Goal: Task Accomplishment & Management: Use online tool/utility

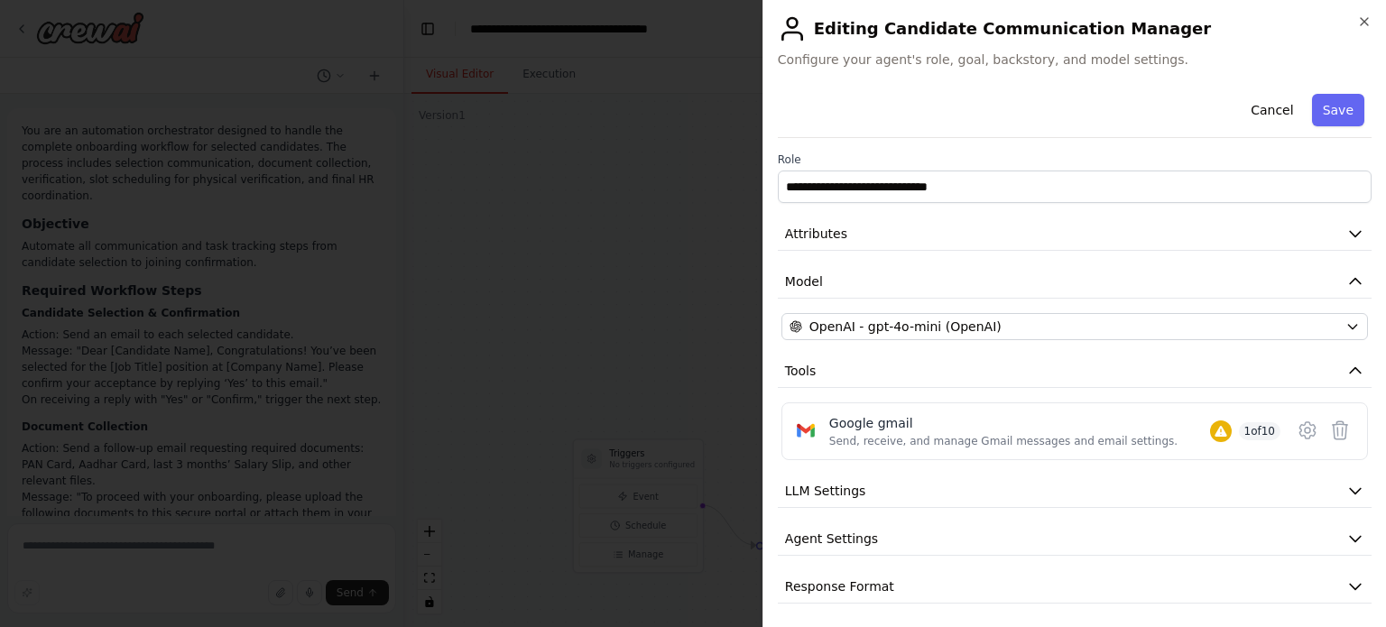
scroll to position [3513, 0]
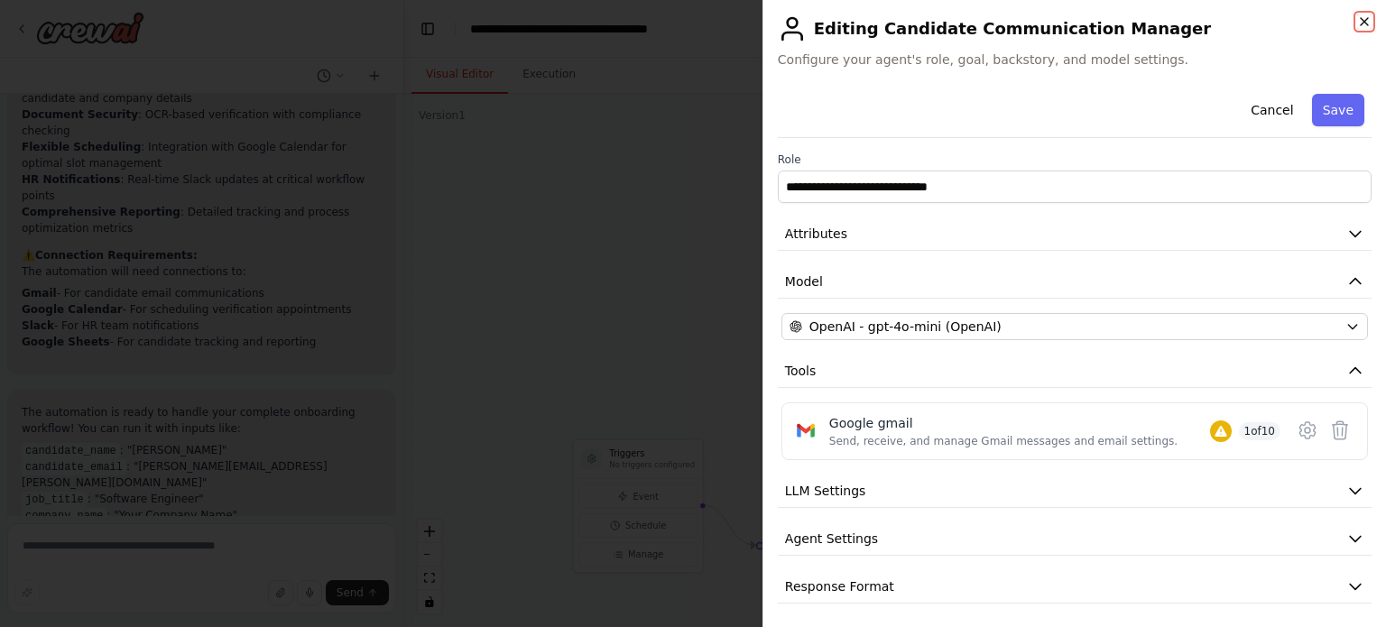
click at [1358, 28] on icon "button" at bounding box center [1364, 21] width 14 height 14
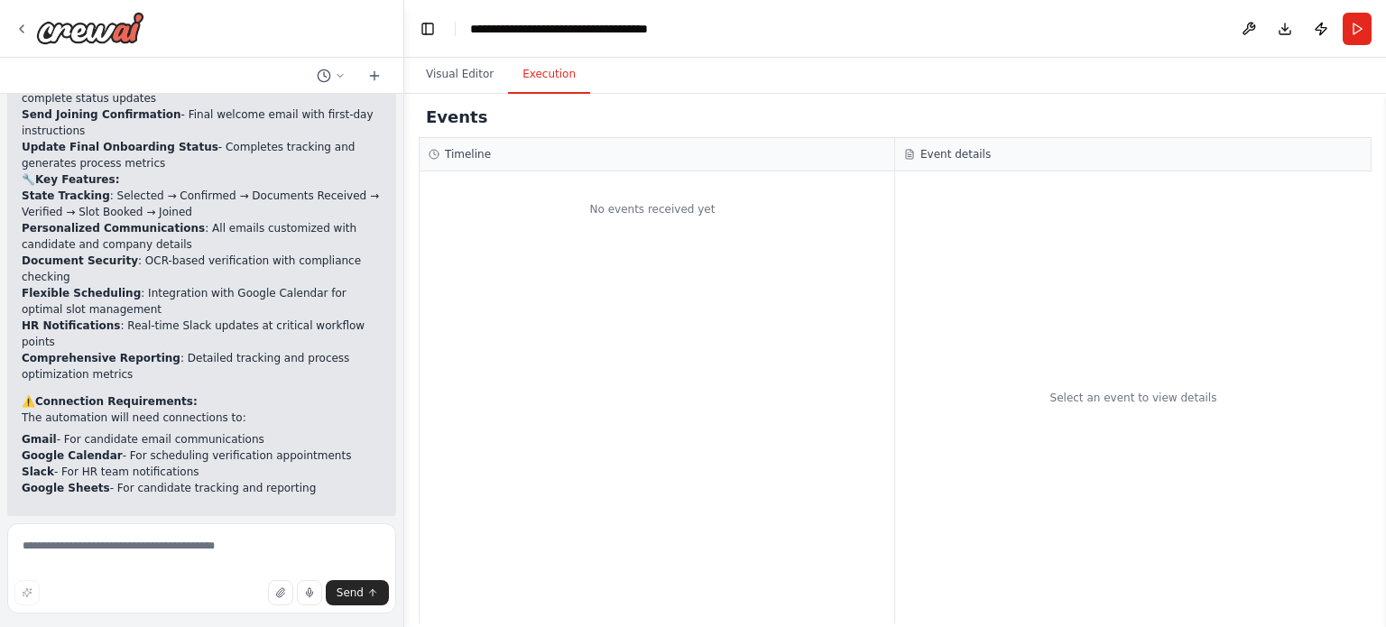
click at [559, 88] on button "Execution" at bounding box center [549, 75] width 82 height 38
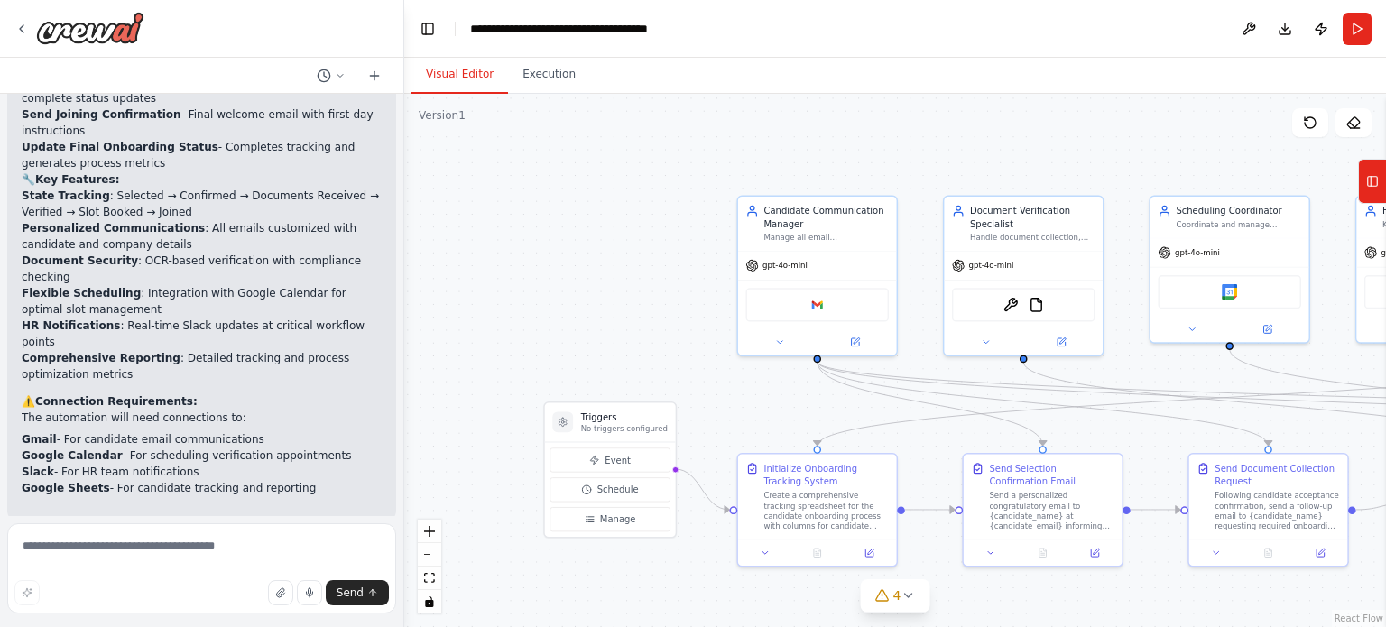
click at [456, 80] on button "Visual Editor" at bounding box center [459, 75] width 97 height 38
click at [860, 345] on button at bounding box center [854, 339] width 73 height 15
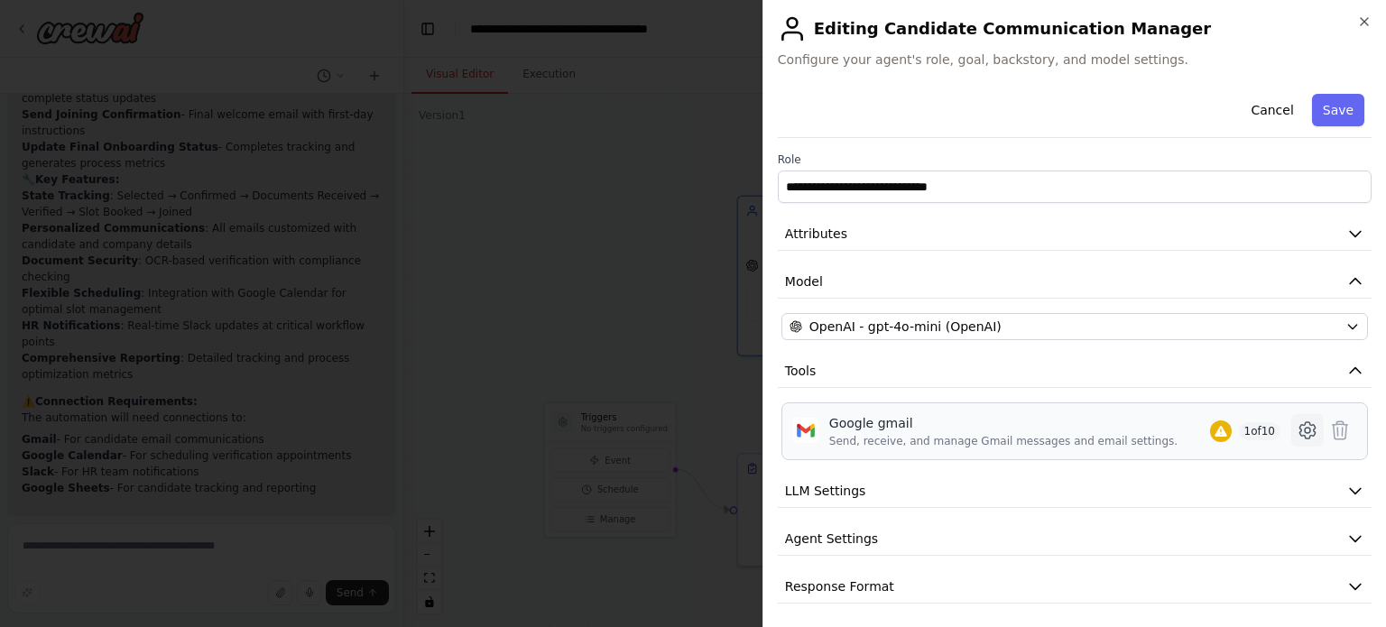
click at [1296, 439] on icon at bounding box center [1307, 431] width 22 height 22
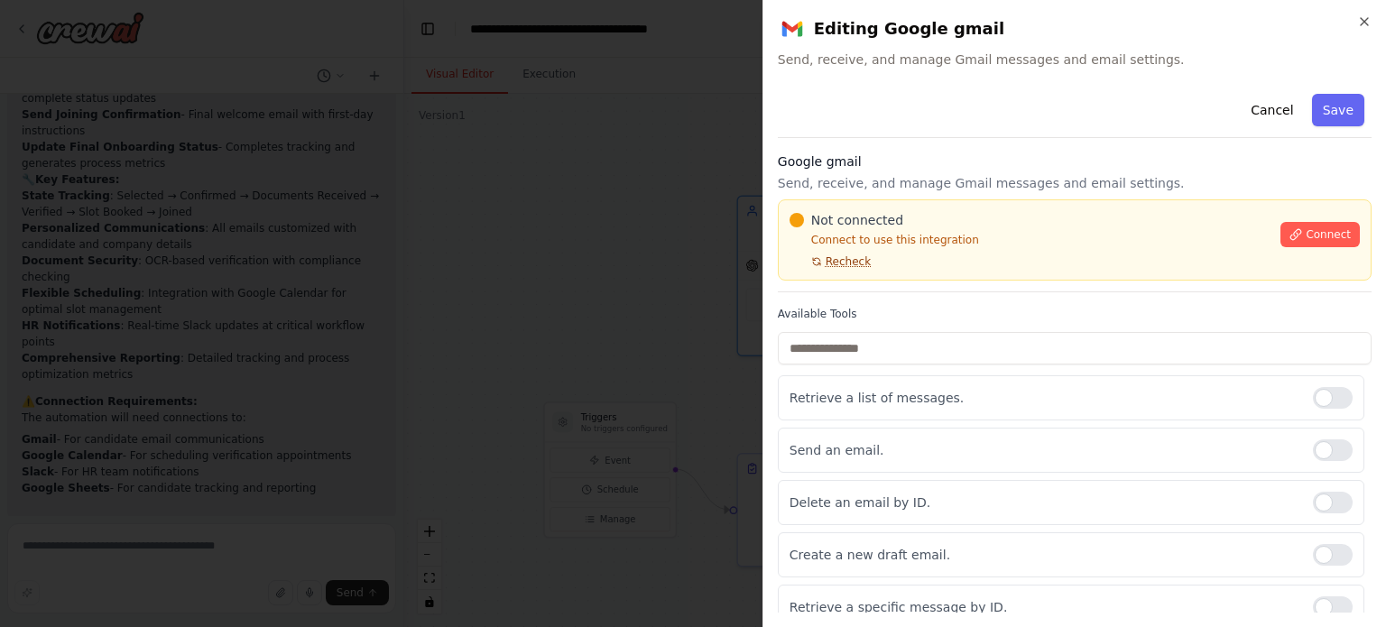
click at [855, 258] on span "Recheck" at bounding box center [847, 261] width 45 height 14
click at [1306, 230] on span "Connect" at bounding box center [1327, 234] width 45 height 14
click at [839, 266] on span "Recheck" at bounding box center [847, 261] width 45 height 14
click at [1362, 16] on icon "button" at bounding box center [1364, 21] width 14 height 14
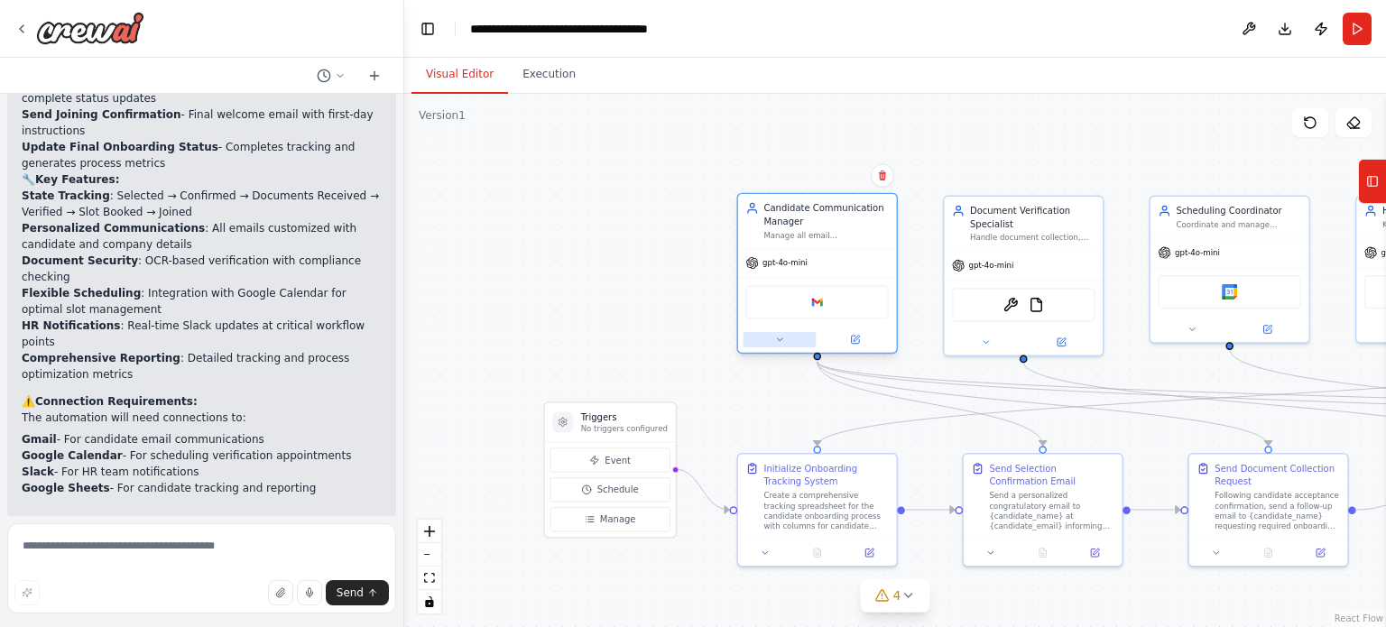
click at [783, 342] on icon at bounding box center [779, 340] width 10 height 10
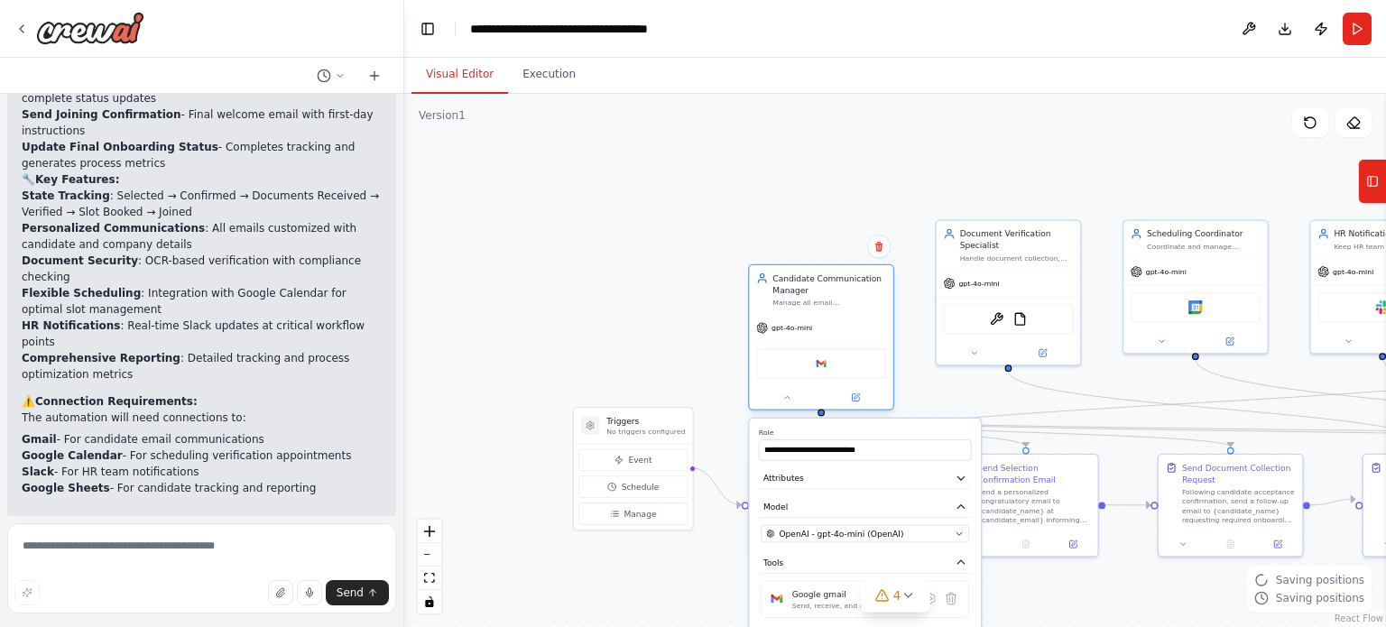
click at [844, 349] on div "Google gmail" at bounding box center [821, 363] width 130 height 31
click at [862, 391] on button at bounding box center [855, 398] width 66 height 14
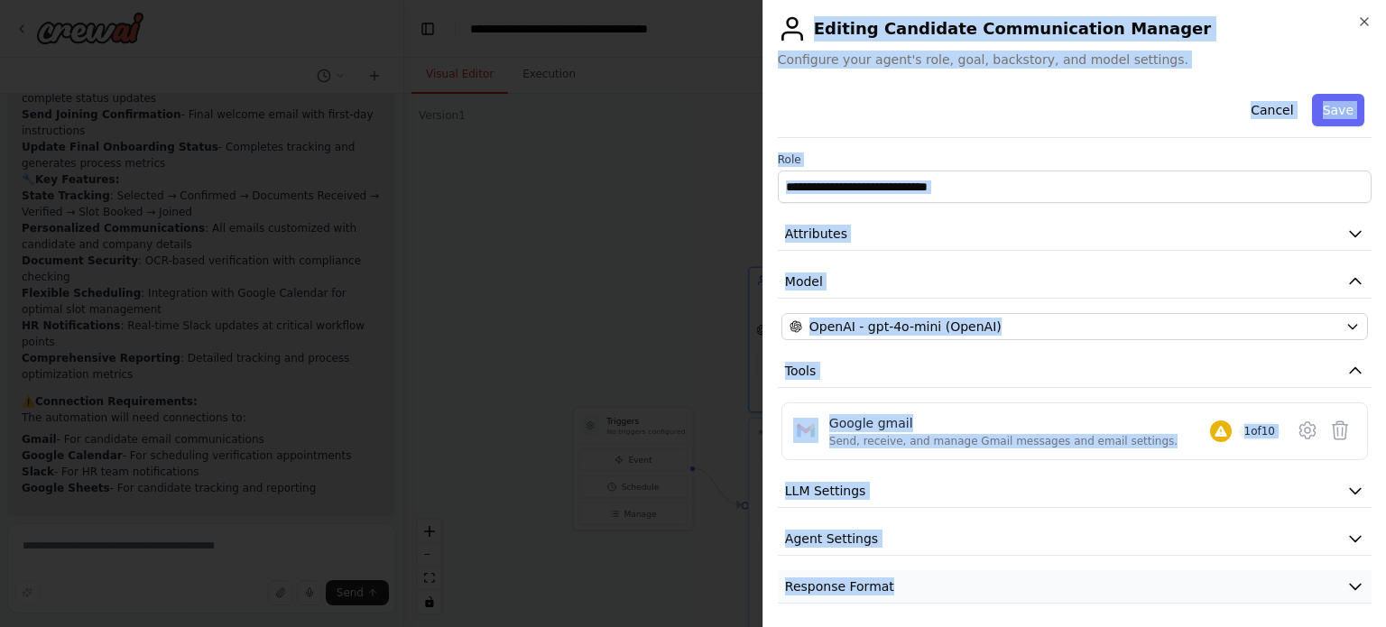
drag, startPoint x: 775, startPoint y: 20, endPoint x: 1137, endPoint y: 582, distance: 668.4
click at [1137, 582] on div "**********" at bounding box center [1073, 313] width 623 height 627
copy div "Editing Candidate Communication Manager Configure your agent's role, goal, back…"
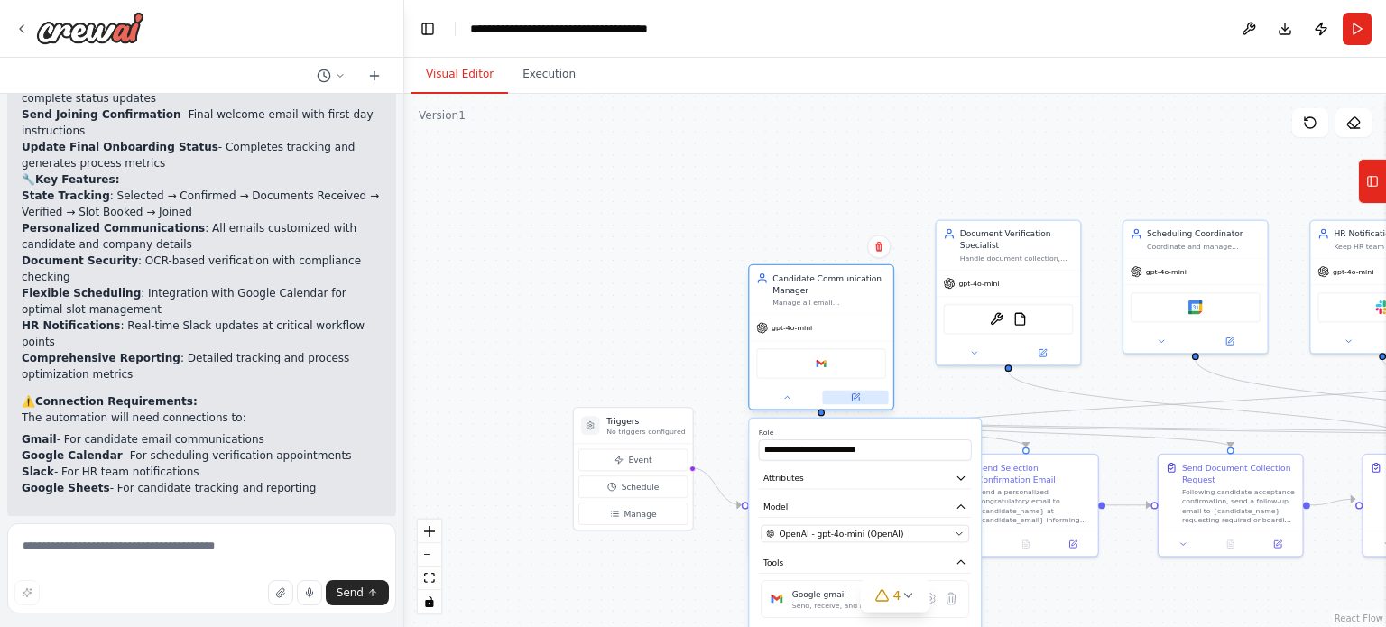
click at [858, 400] on div at bounding box center [820, 397] width 143 height 23
click at [858, 400] on icon at bounding box center [855, 397] width 7 height 7
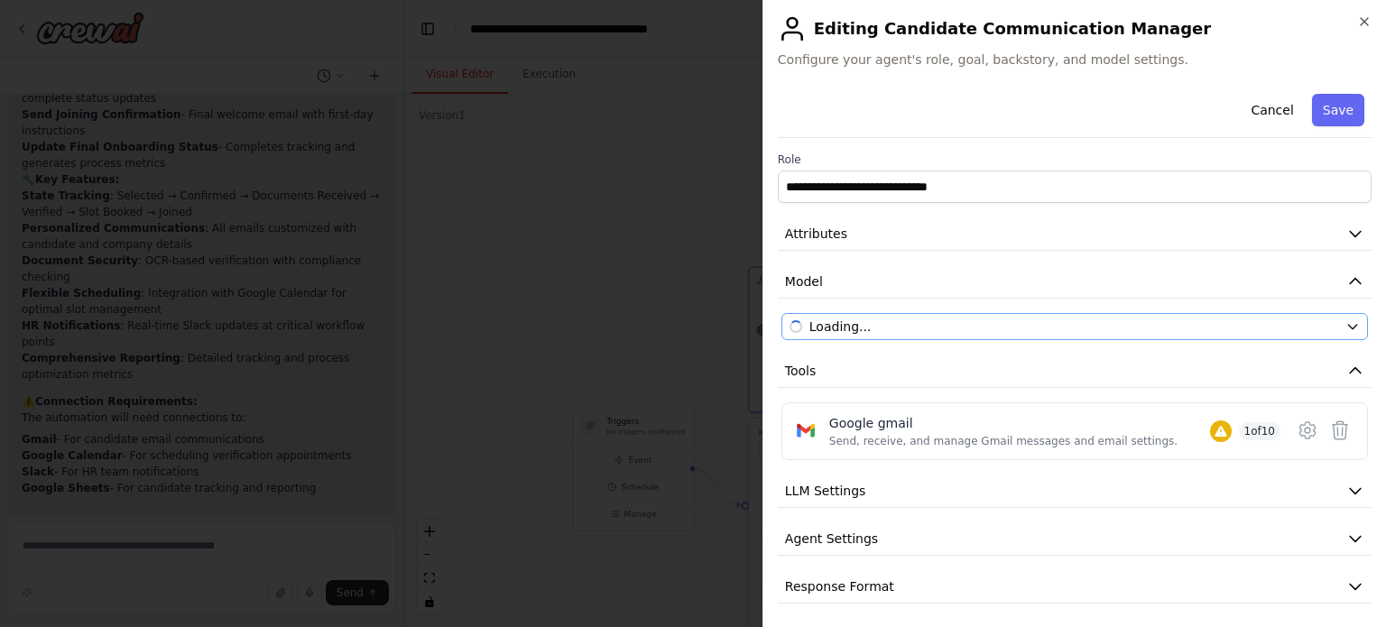
scroll to position [4, 0]
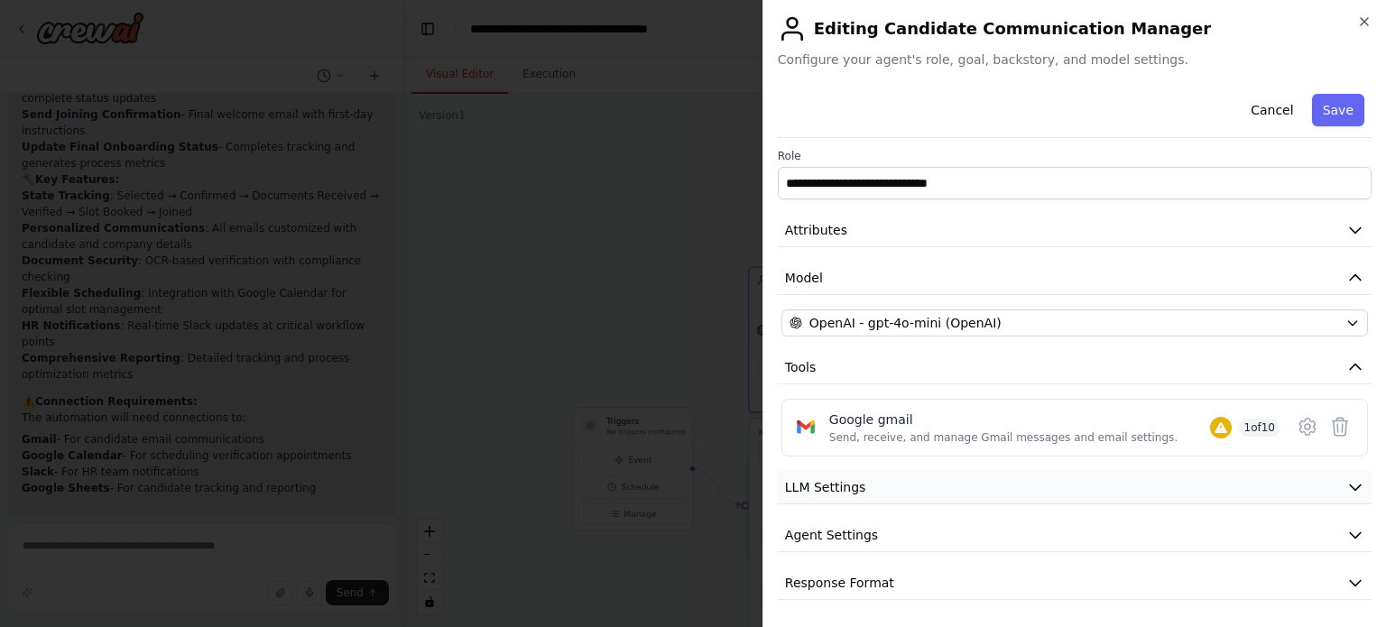
click at [1041, 490] on button "LLM Settings" at bounding box center [1075, 487] width 594 height 33
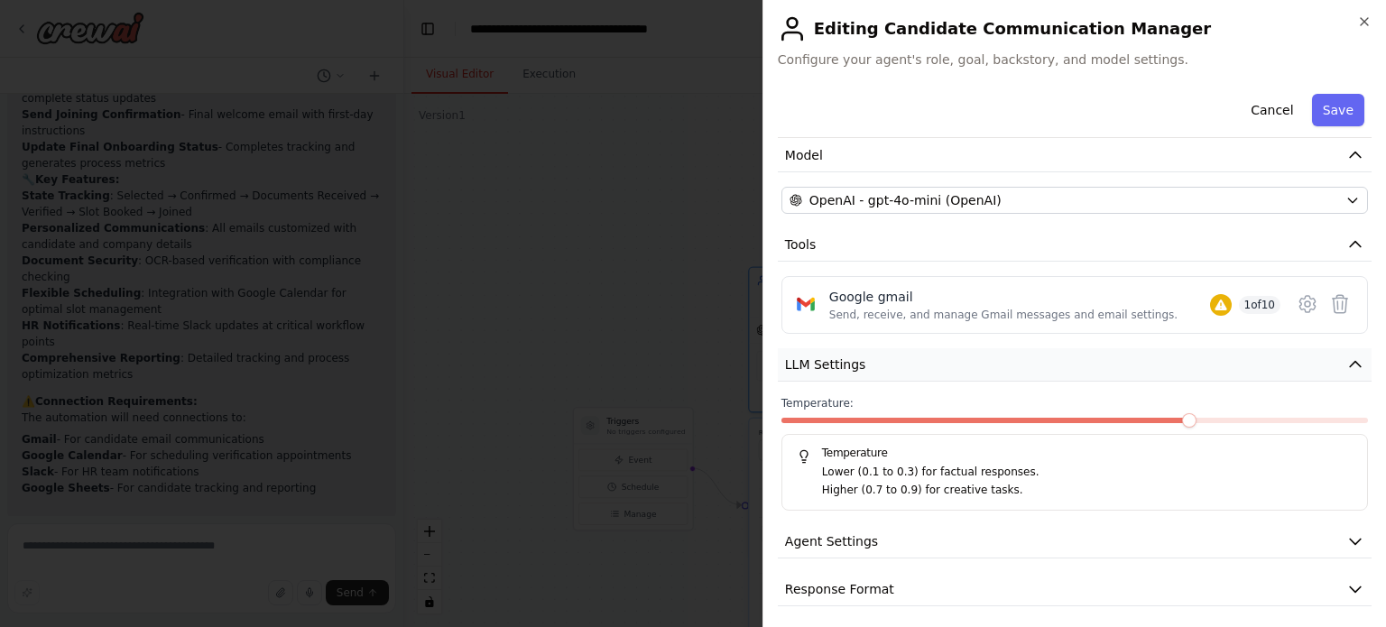
scroll to position [132, 0]
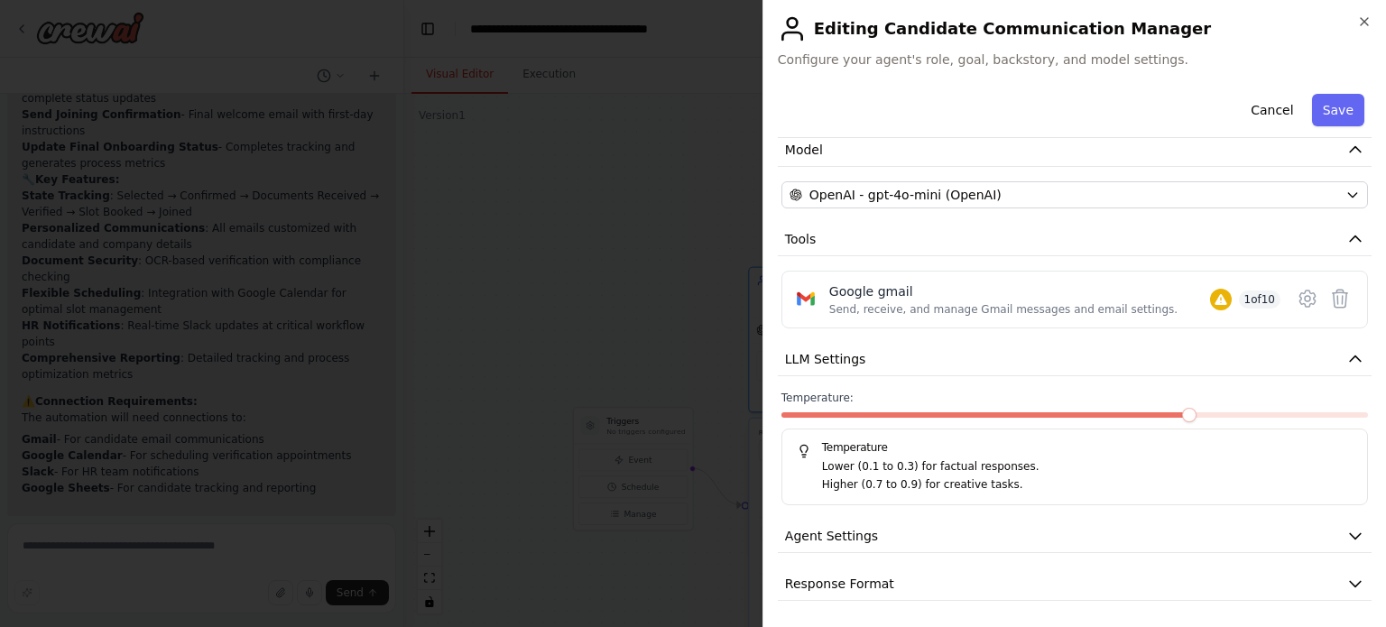
click at [1072, 509] on div "**********" at bounding box center [1075, 278] width 594 height 646
click at [1083, 539] on button "Agent Settings" at bounding box center [1075, 536] width 594 height 33
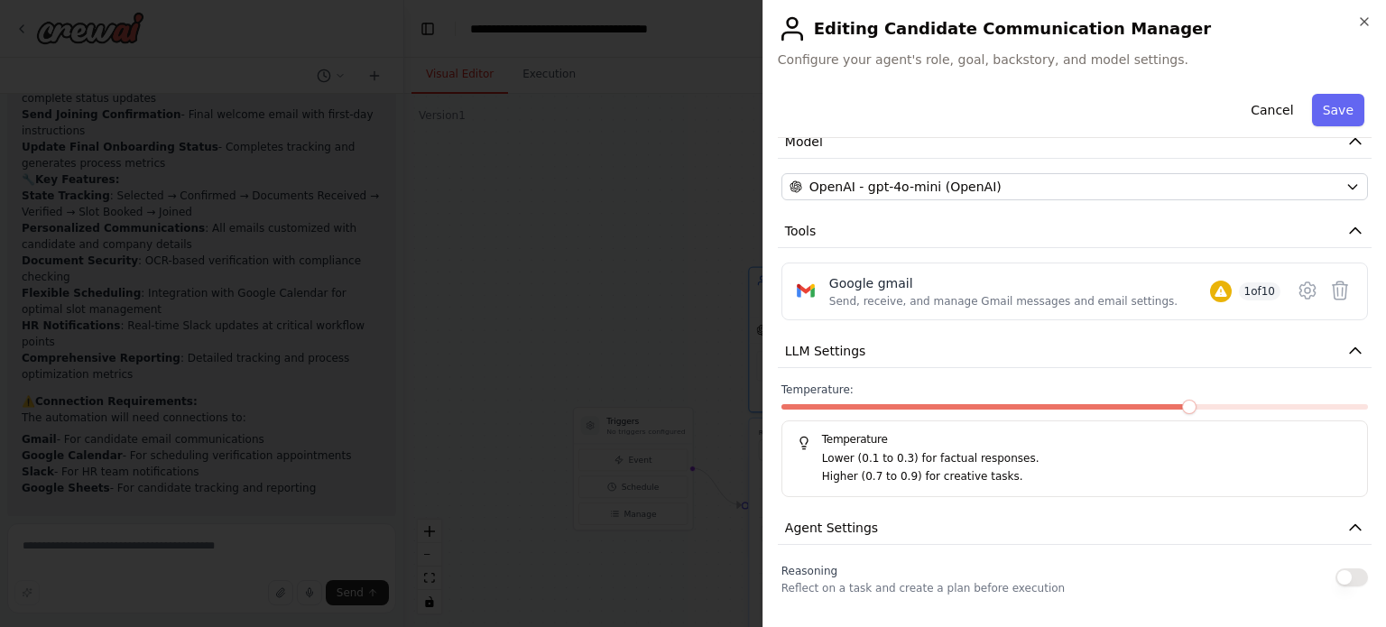
scroll to position [0, 0]
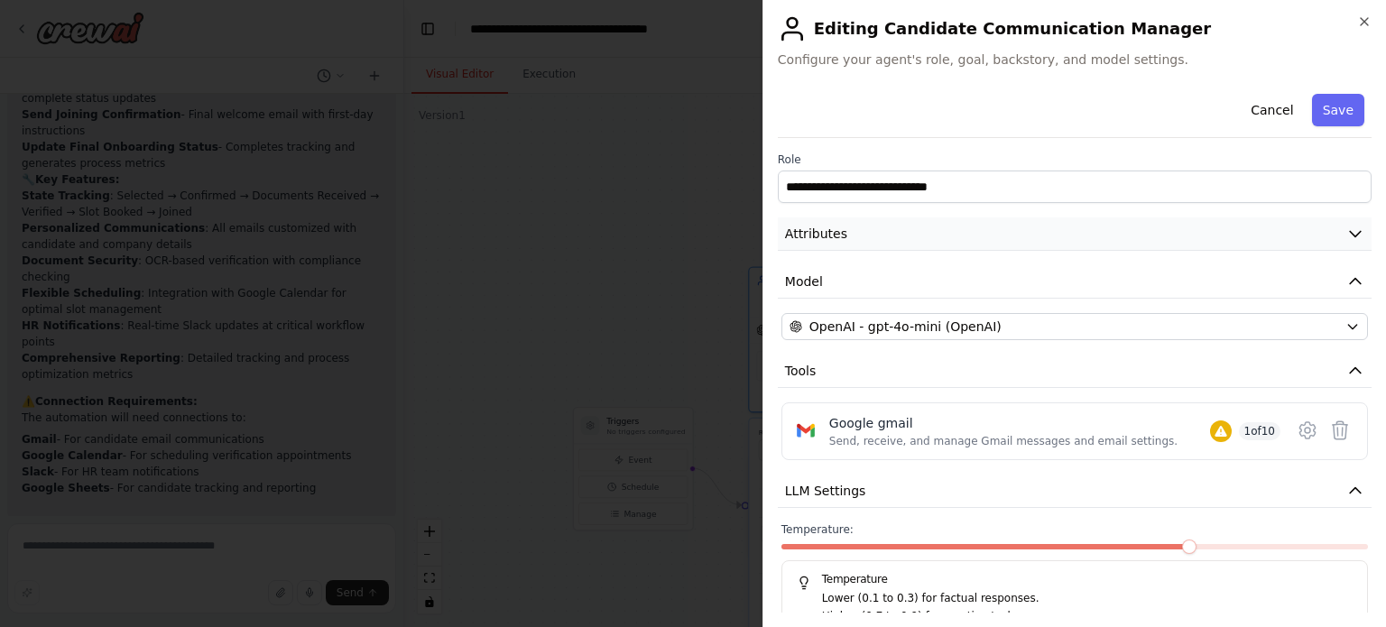
click at [1217, 241] on button "Attributes" at bounding box center [1075, 233] width 594 height 33
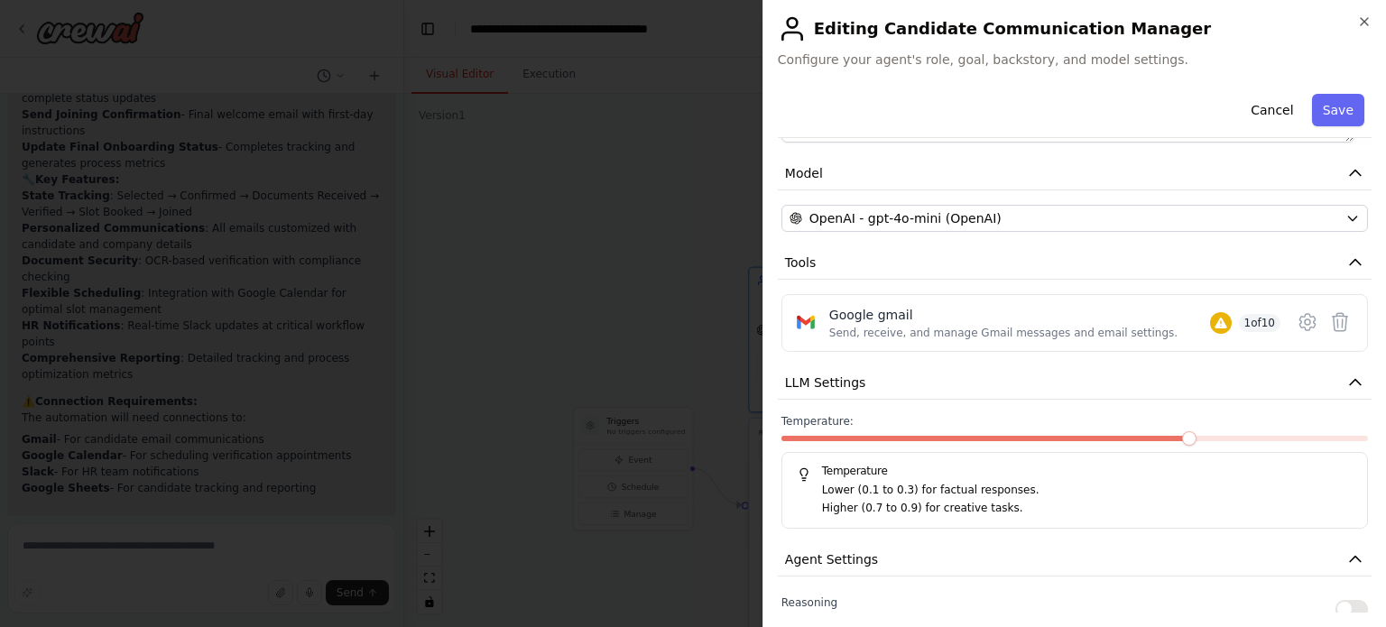
scroll to position [399, 0]
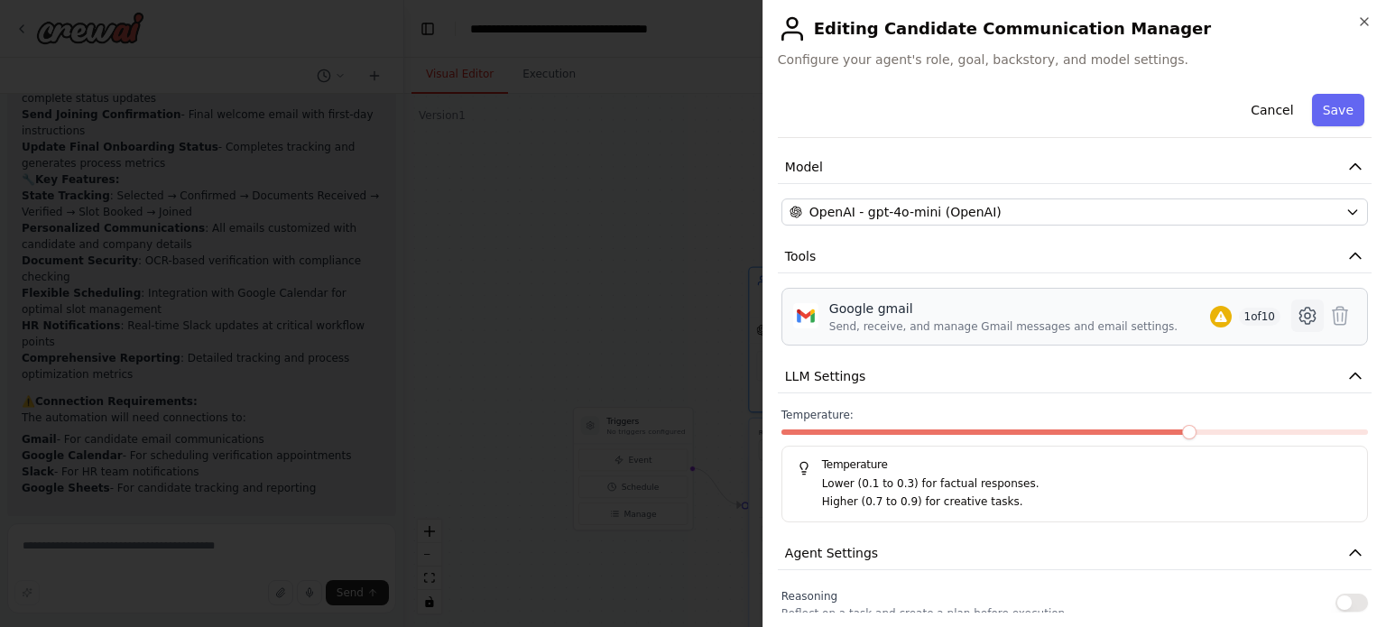
click at [1296, 314] on icon at bounding box center [1307, 316] width 22 height 22
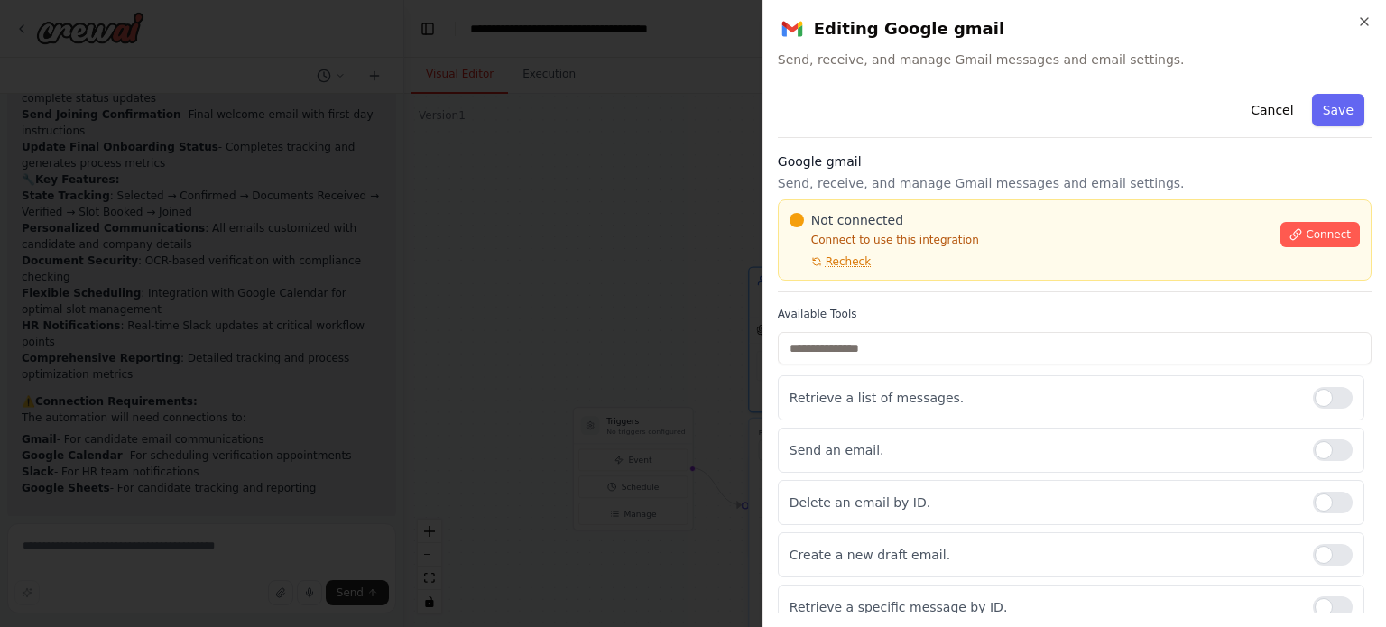
scroll to position [0, 0]
click at [1312, 124] on button "Save" at bounding box center [1338, 110] width 52 height 32
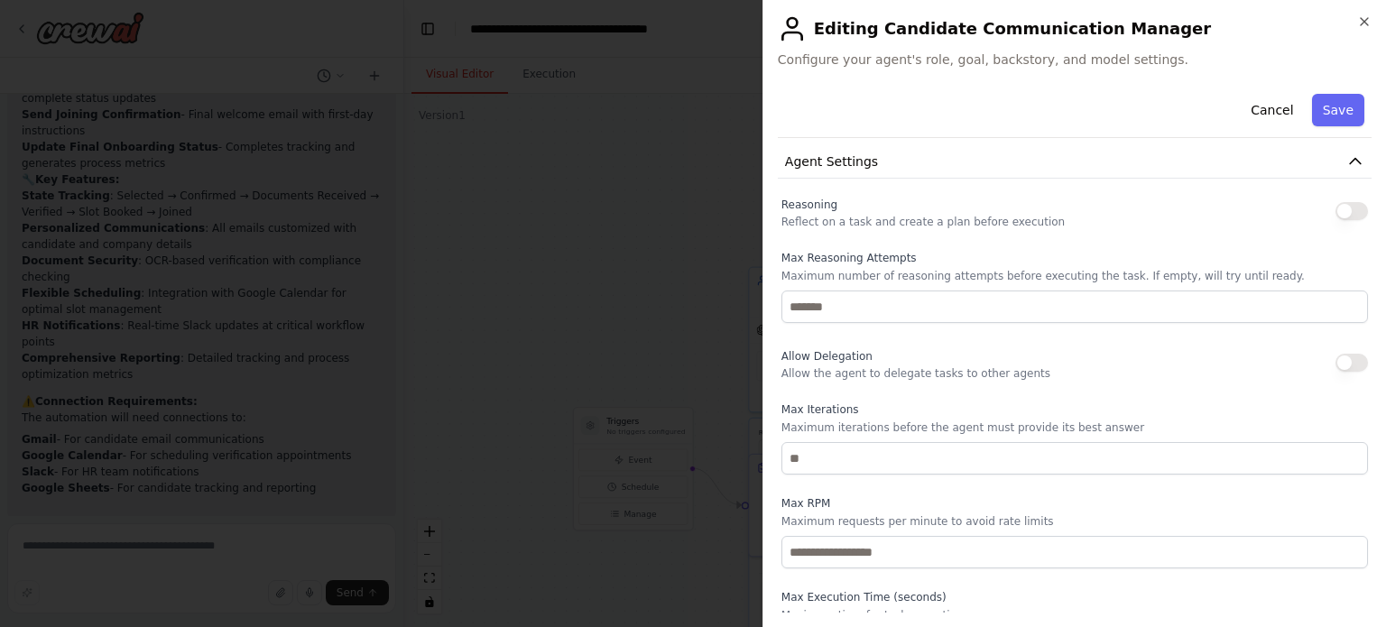
scroll to position [899, 0]
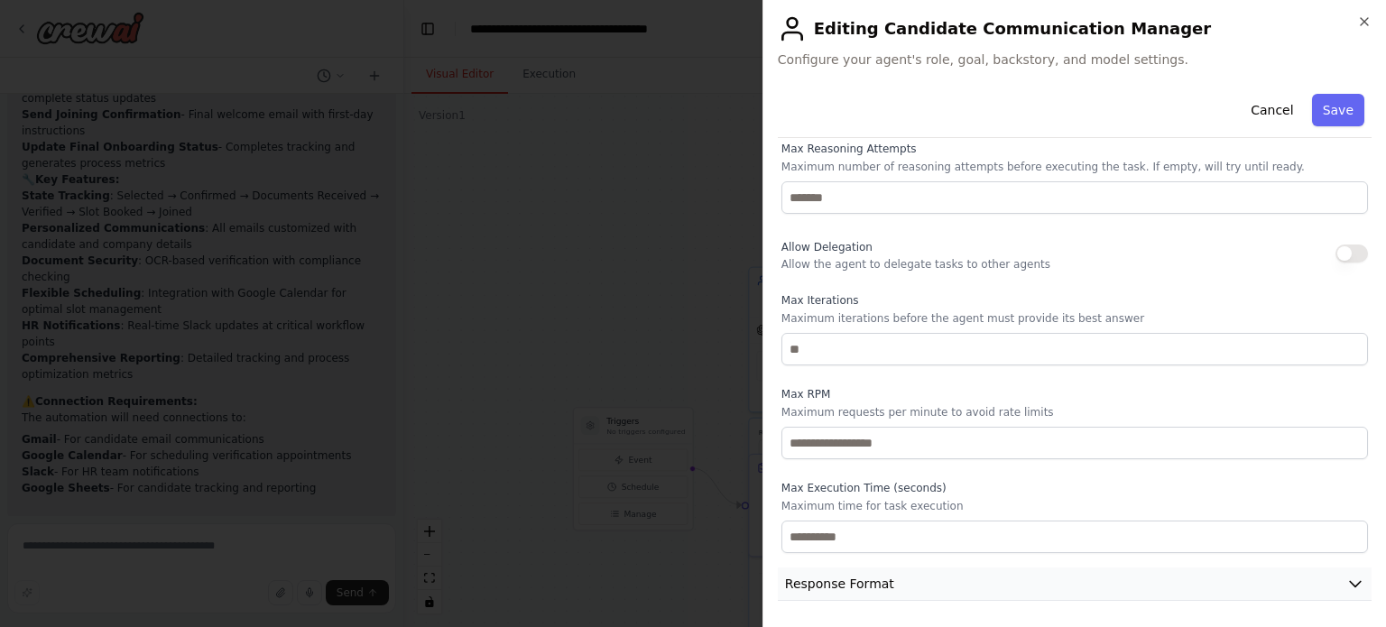
click at [934, 587] on button "Response Format" at bounding box center [1075, 583] width 594 height 33
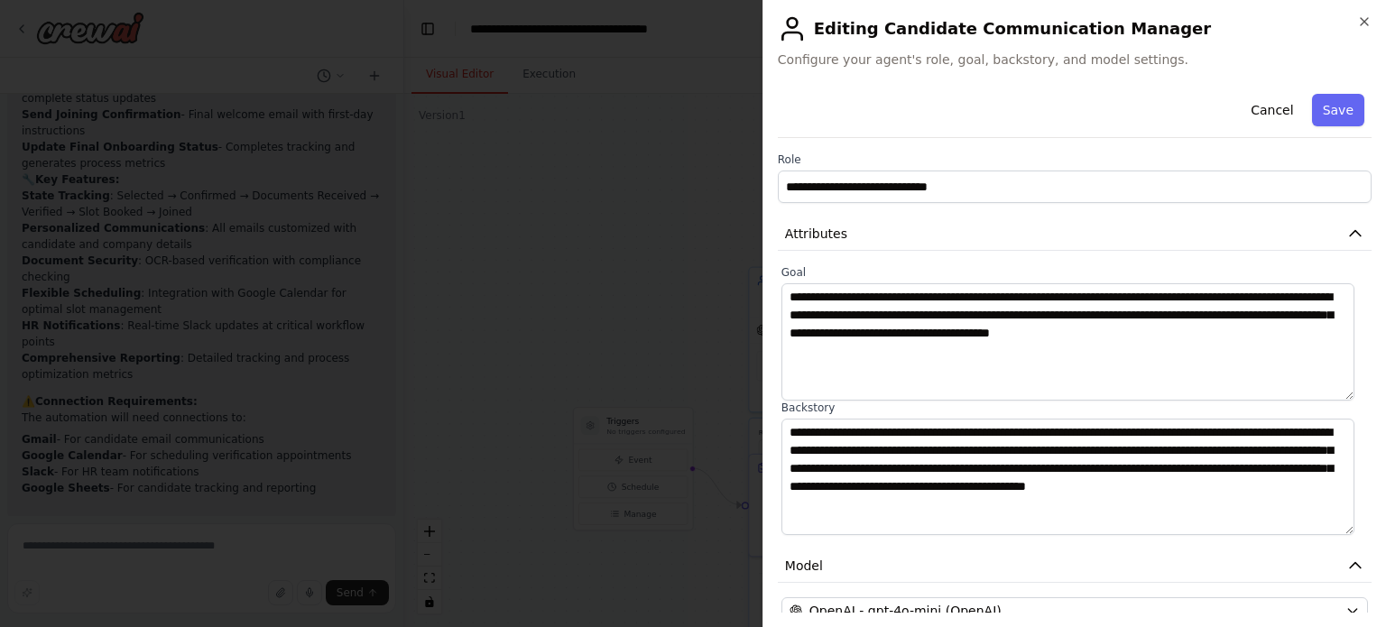
scroll to position [984, 0]
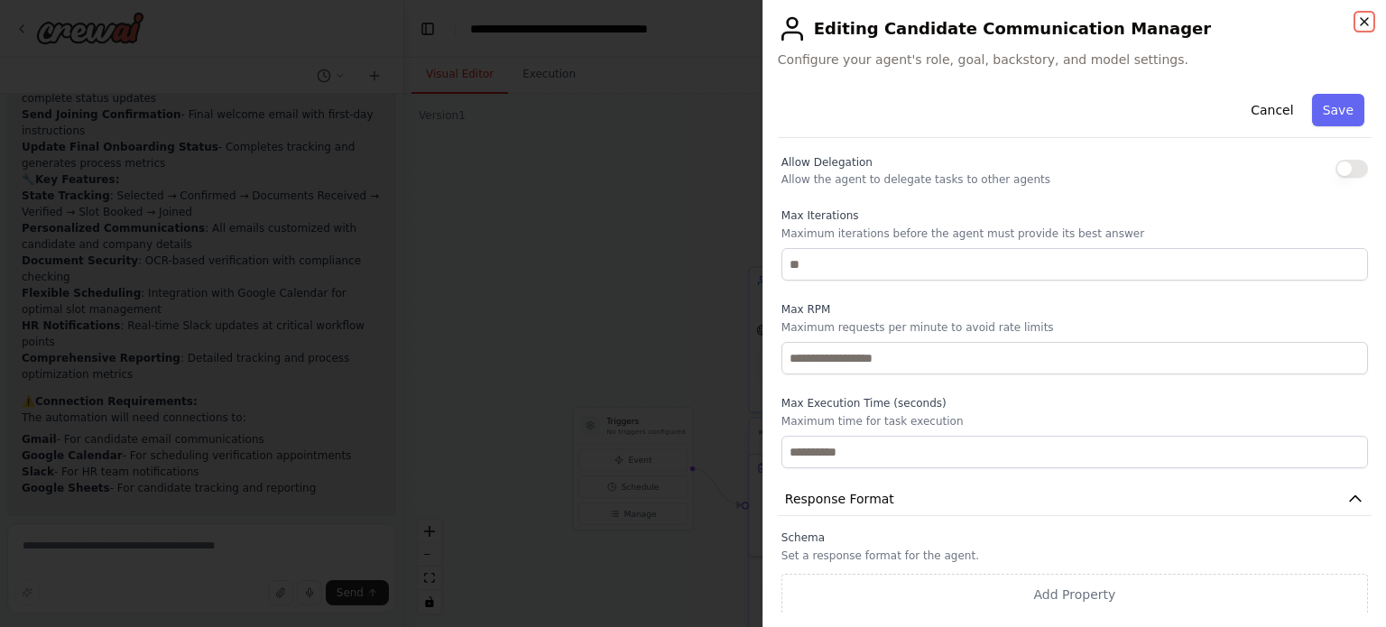
click at [1366, 25] on icon "button" at bounding box center [1364, 21] width 14 height 14
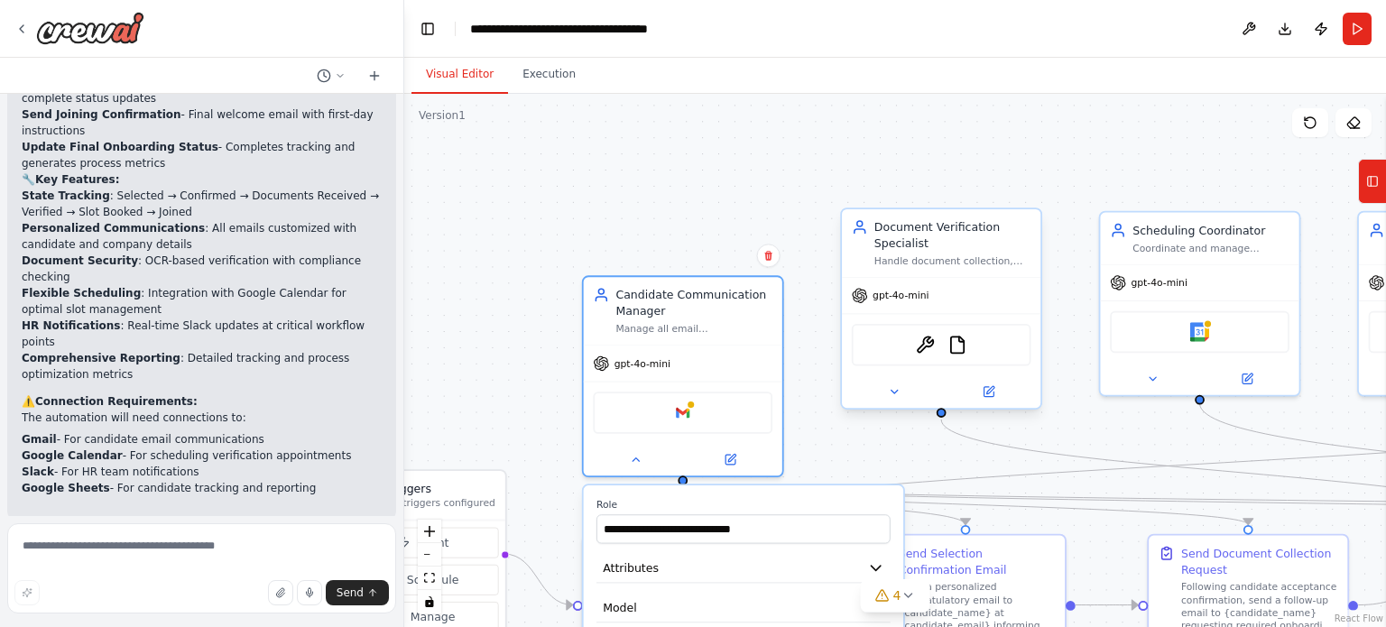
click at [1003, 402] on div at bounding box center [941, 391] width 198 height 32
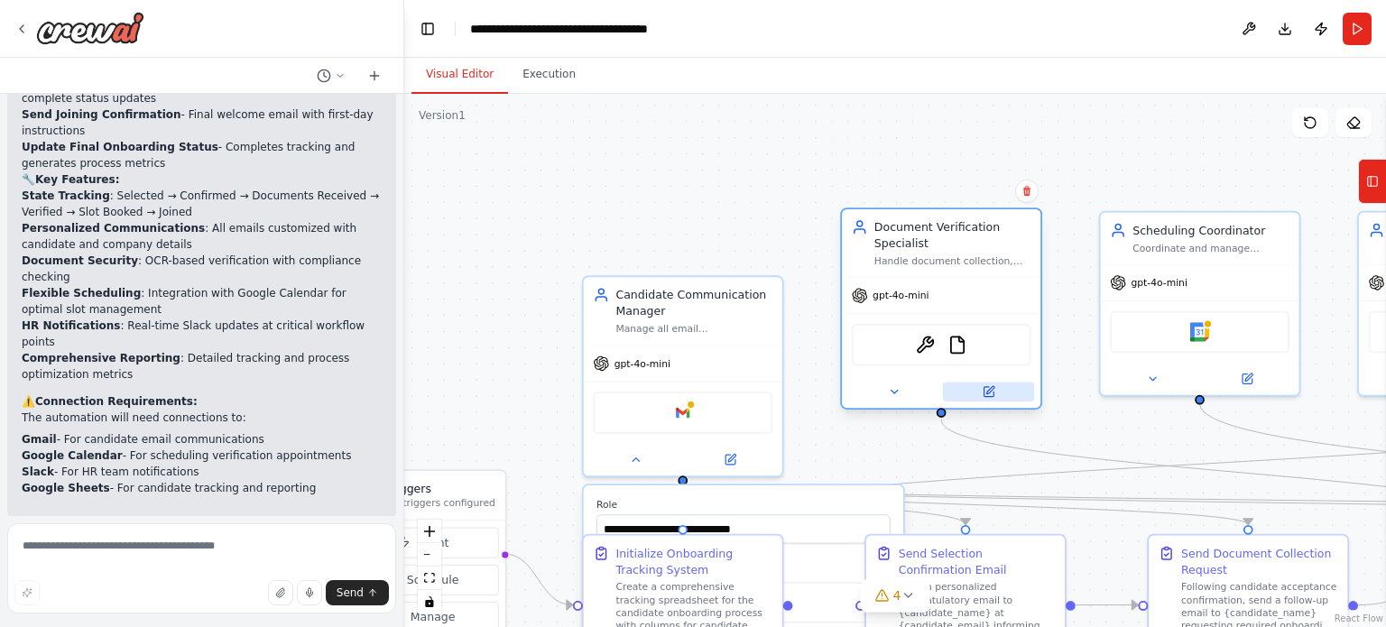
click at [994, 396] on icon at bounding box center [988, 391] width 13 height 13
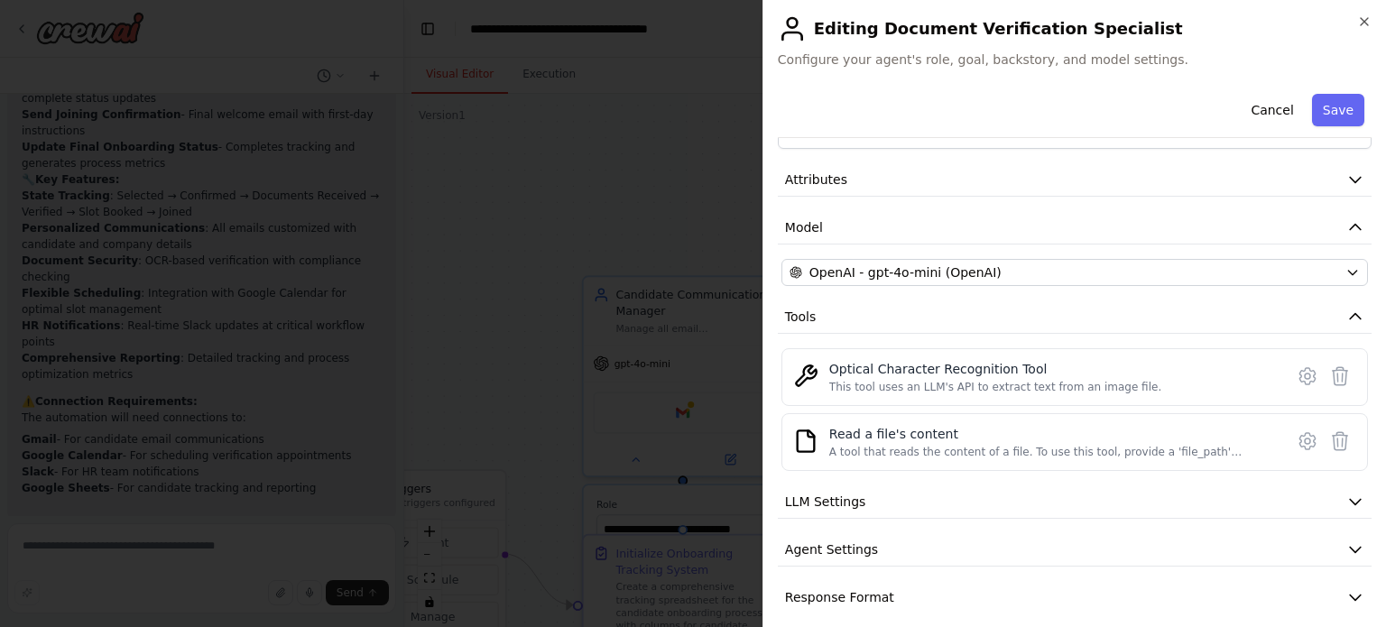
scroll to position [68, 0]
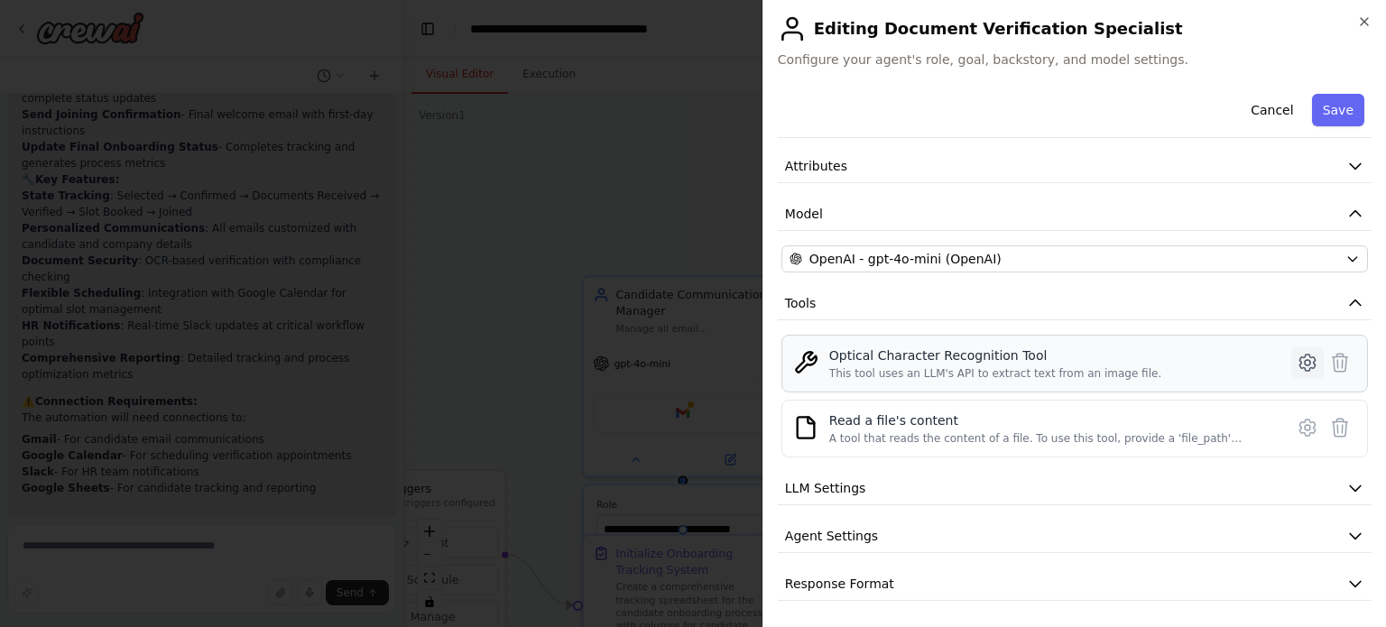
click at [1299, 355] on icon at bounding box center [1306, 363] width 15 height 16
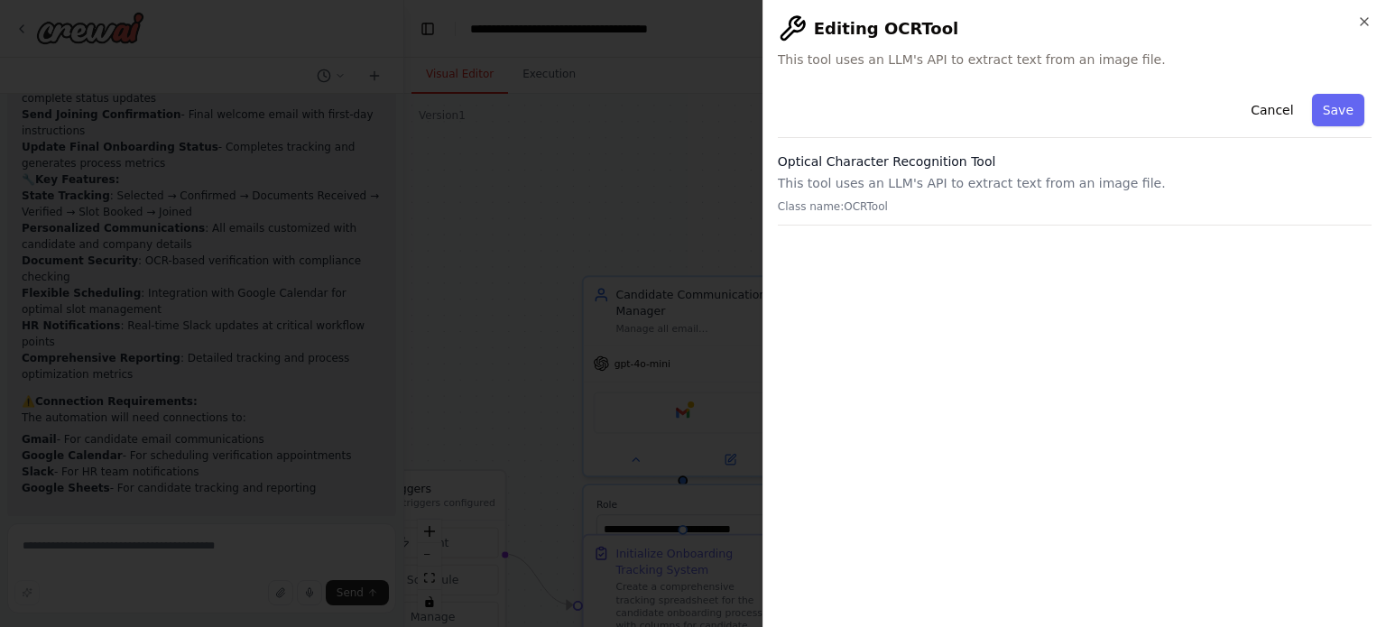
scroll to position [0, 0]
click at [1287, 104] on button "Cancel" at bounding box center [1272, 110] width 64 height 32
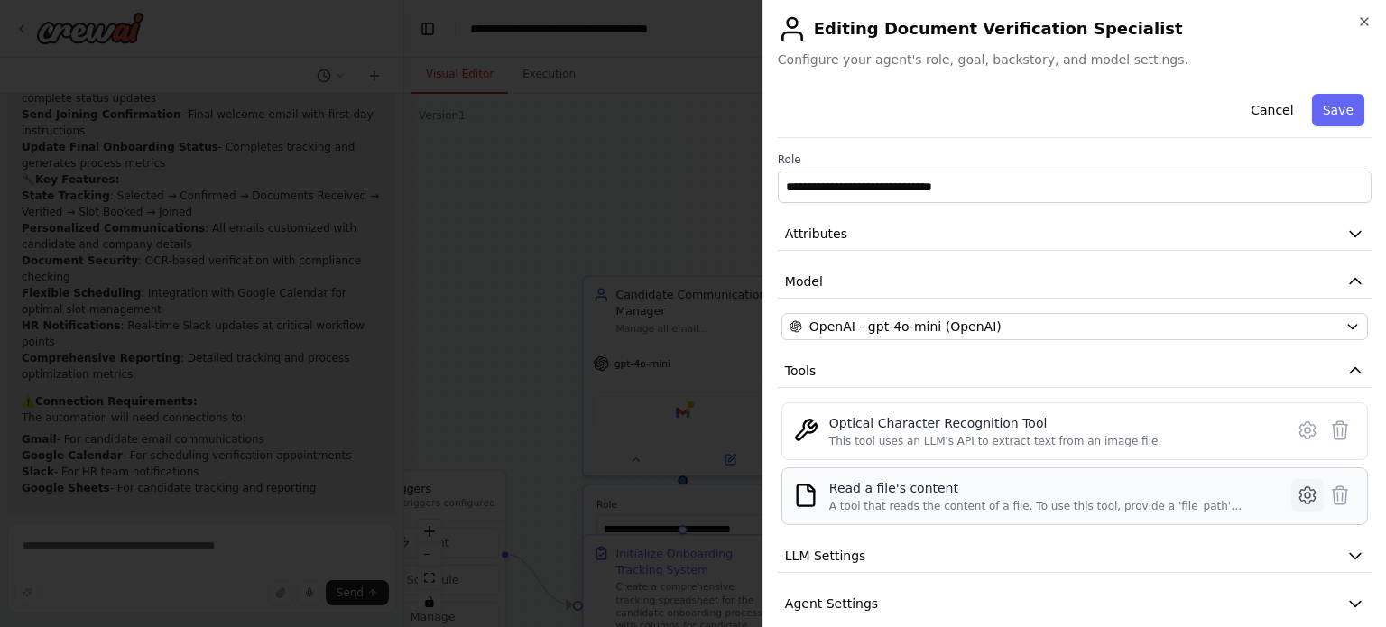
click at [1304, 484] on icon at bounding box center [1307, 495] width 22 height 22
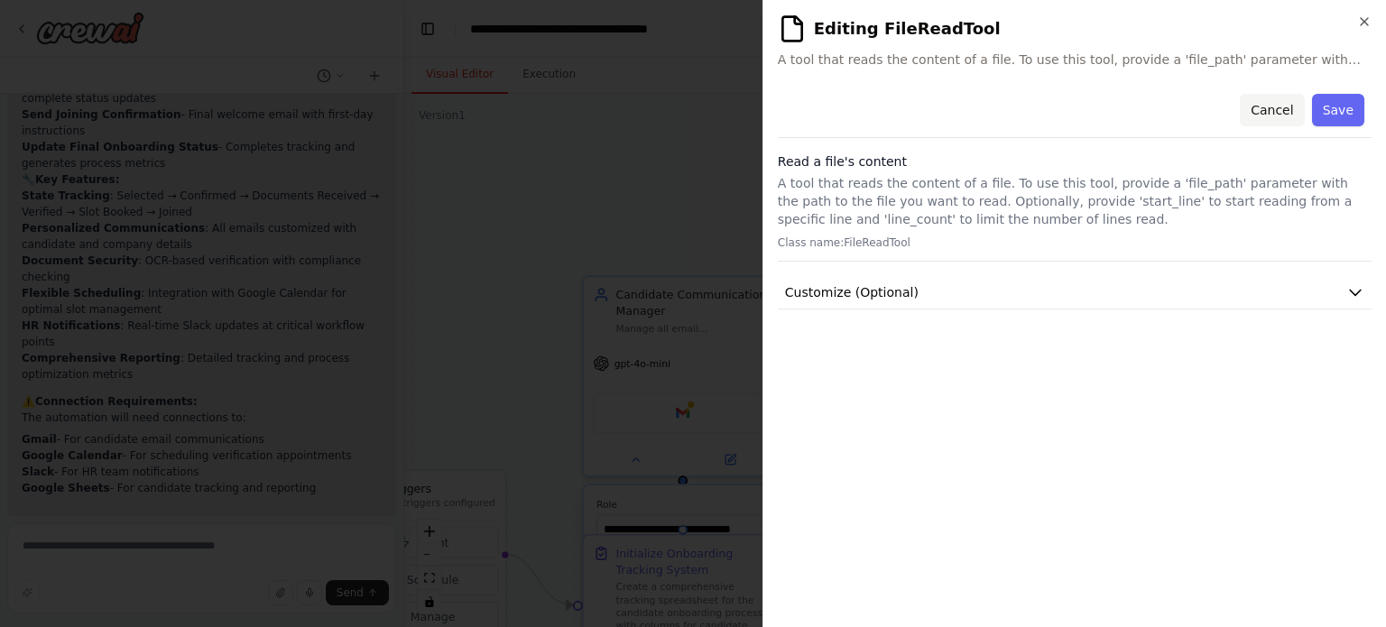
click at [1292, 98] on button "Cancel" at bounding box center [1272, 110] width 64 height 32
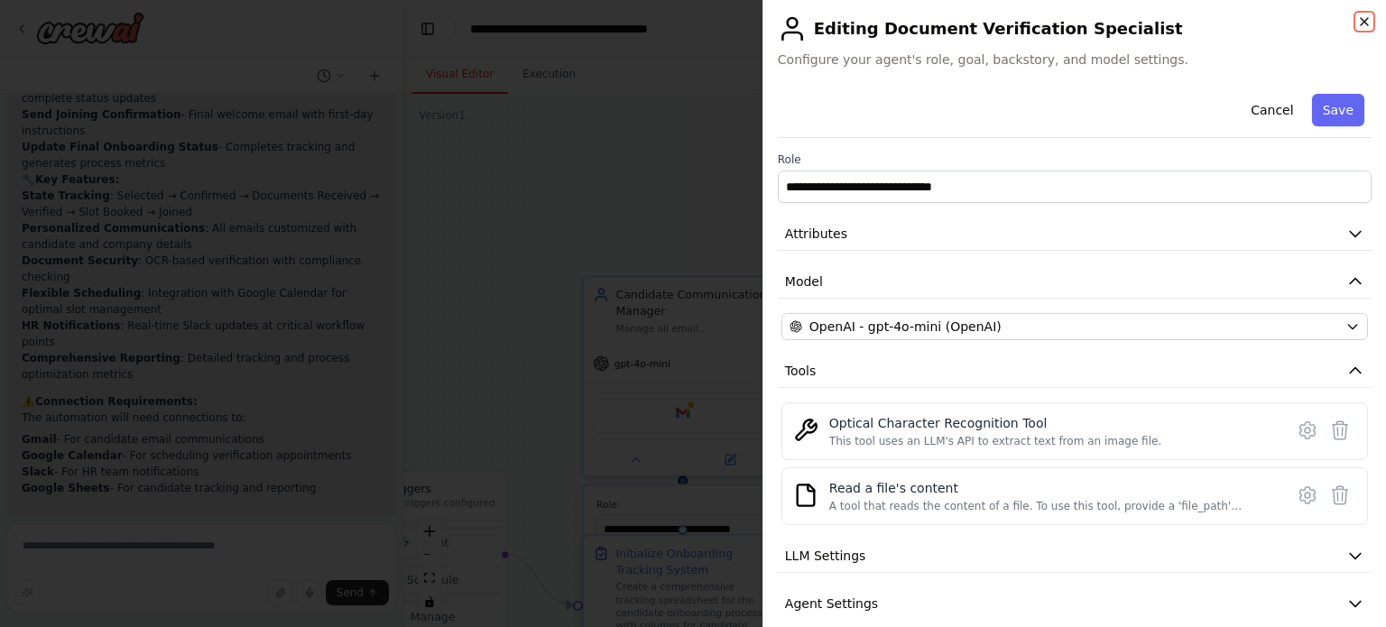
click at [1367, 26] on icon "button" at bounding box center [1364, 21] width 14 height 14
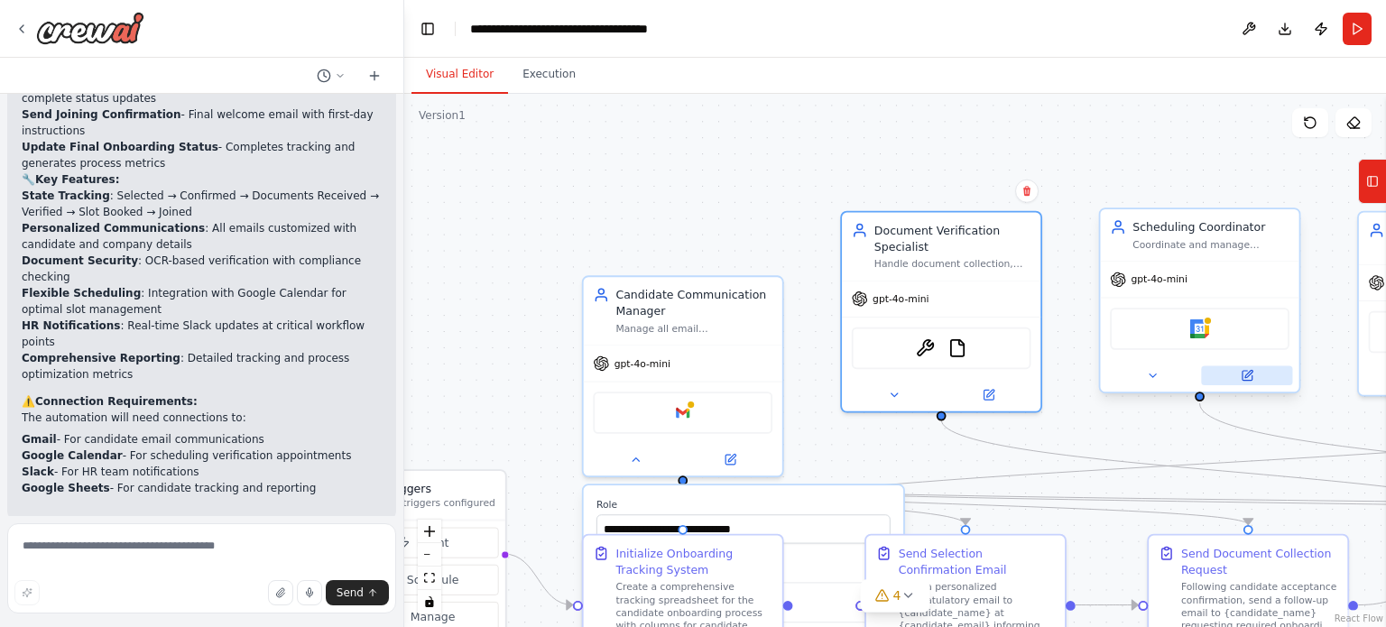
click at [1249, 374] on icon at bounding box center [1247, 376] width 10 height 10
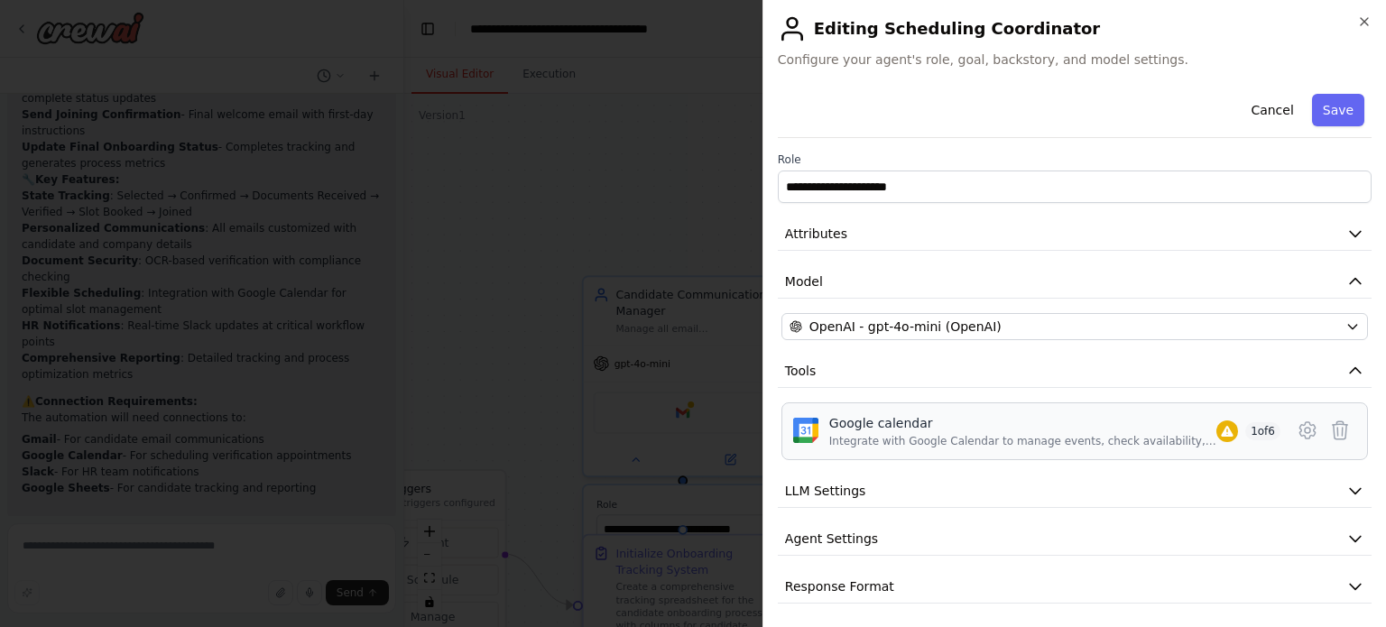
click at [1245, 430] on span "1 of 6" at bounding box center [1262, 431] width 35 height 18
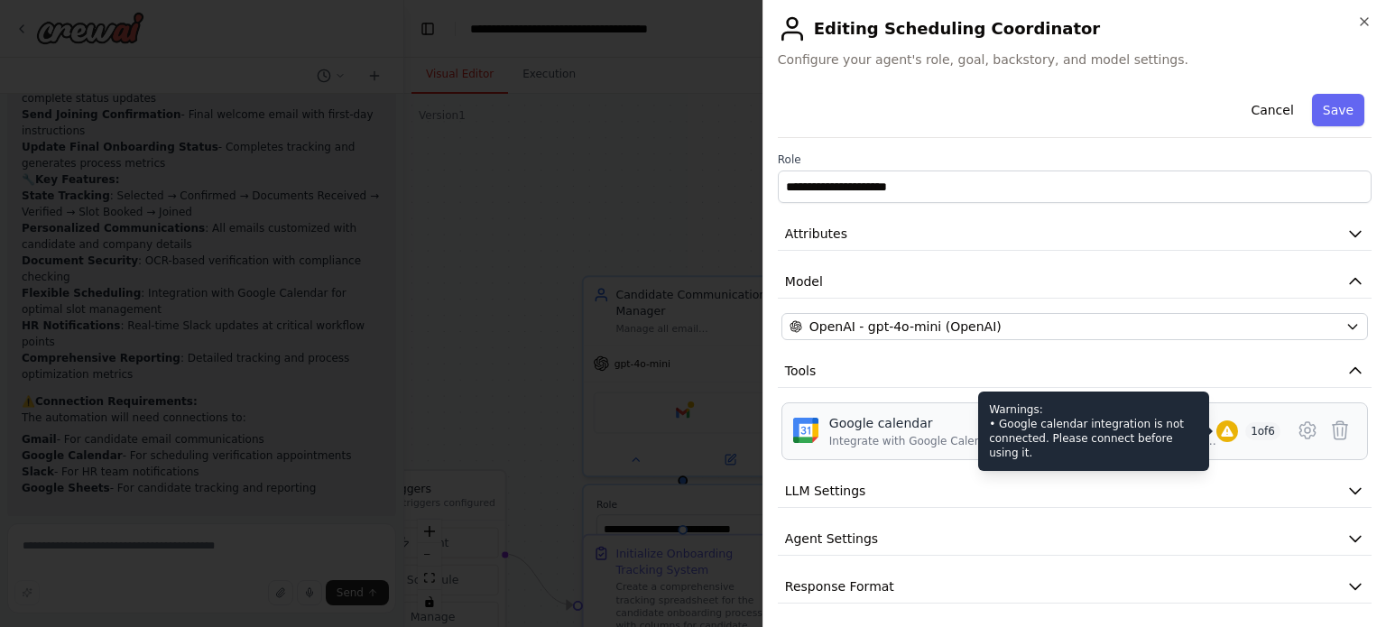
click at [1220, 429] on icon at bounding box center [1227, 431] width 14 height 14
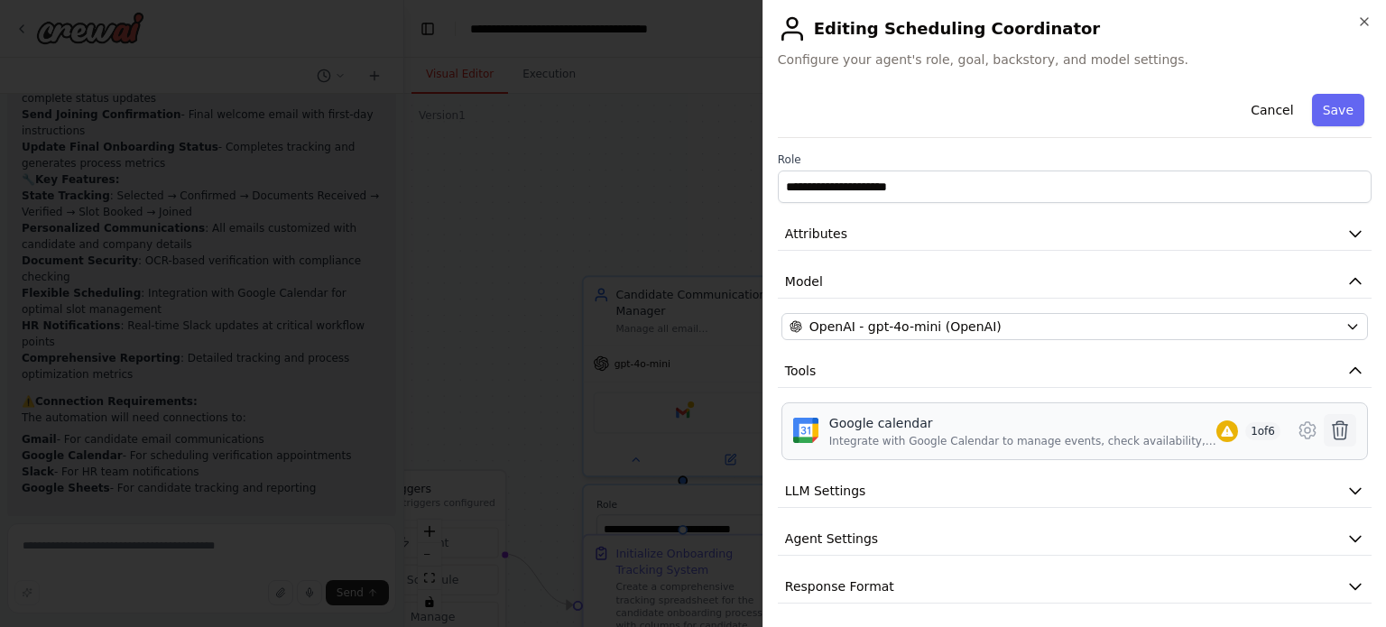
click at [1329, 428] on icon at bounding box center [1340, 431] width 22 height 22
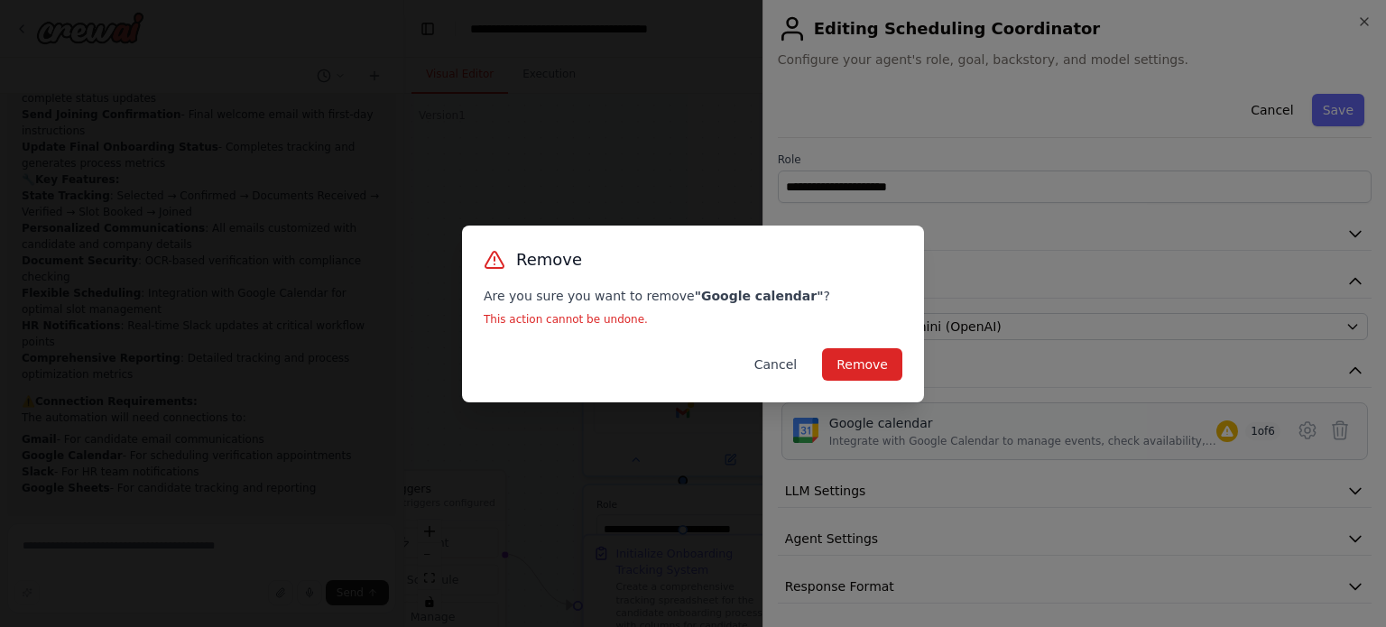
click at [798, 380] on button "Cancel" at bounding box center [775, 364] width 71 height 32
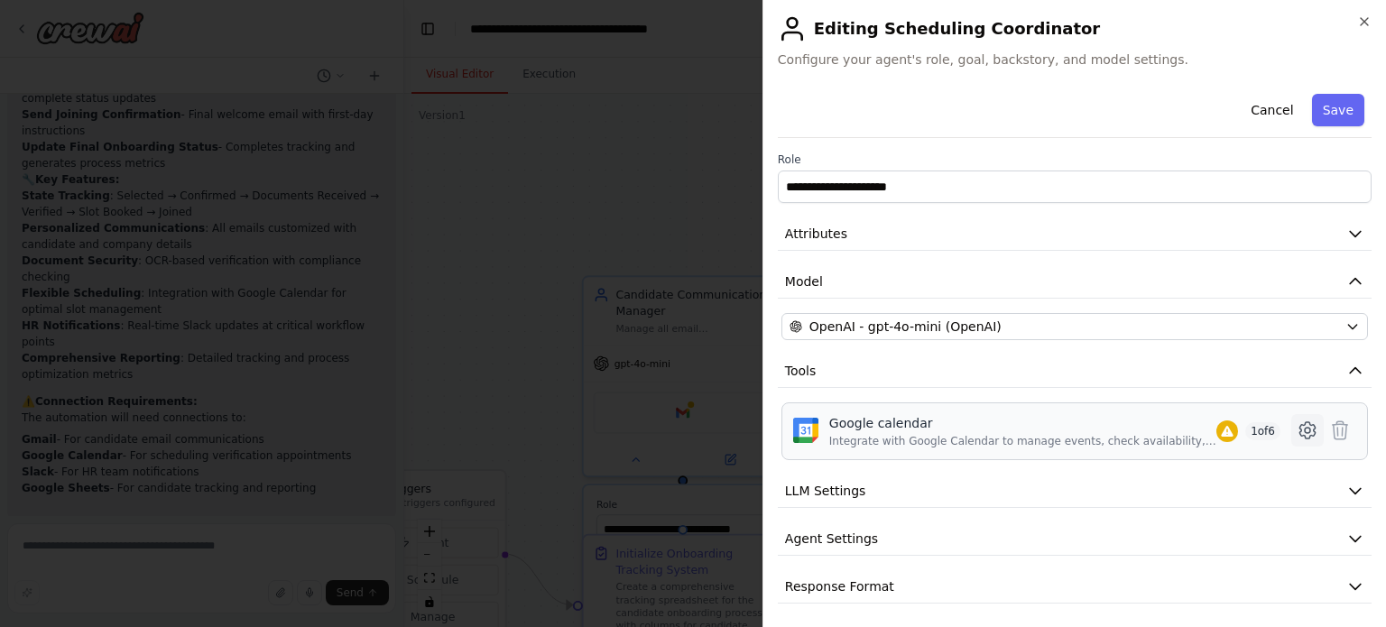
click at [1296, 430] on icon at bounding box center [1307, 431] width 22 height 22
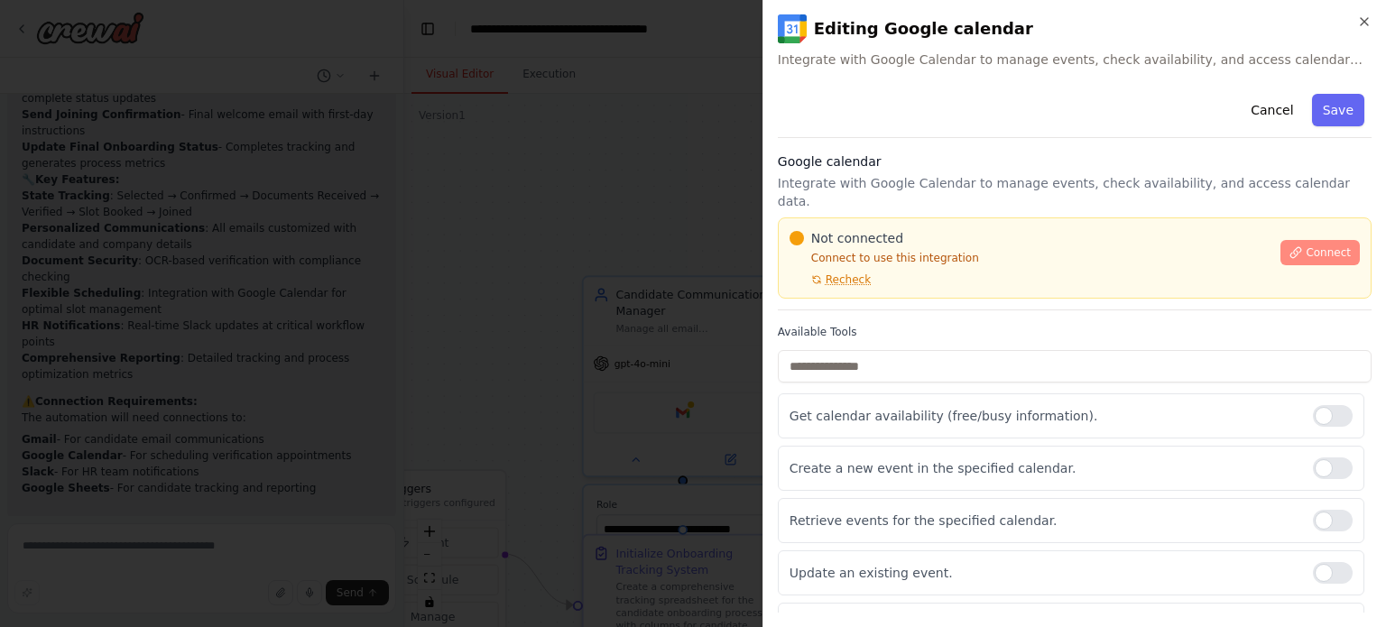
click at [1311, 245] on span "Connect" at bounding box center [1327, 252] width 45 height 14
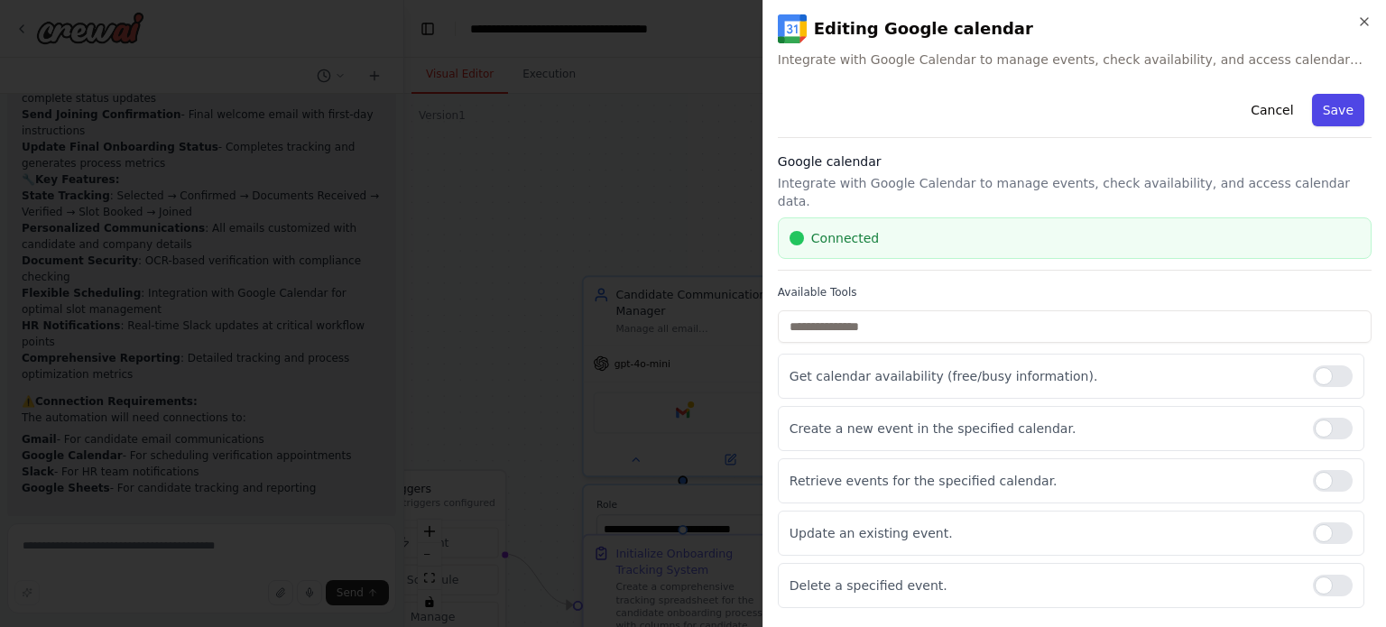
click at [1327, 110] on button "Save" at bounding box center [1338, 110] width 52 height 32
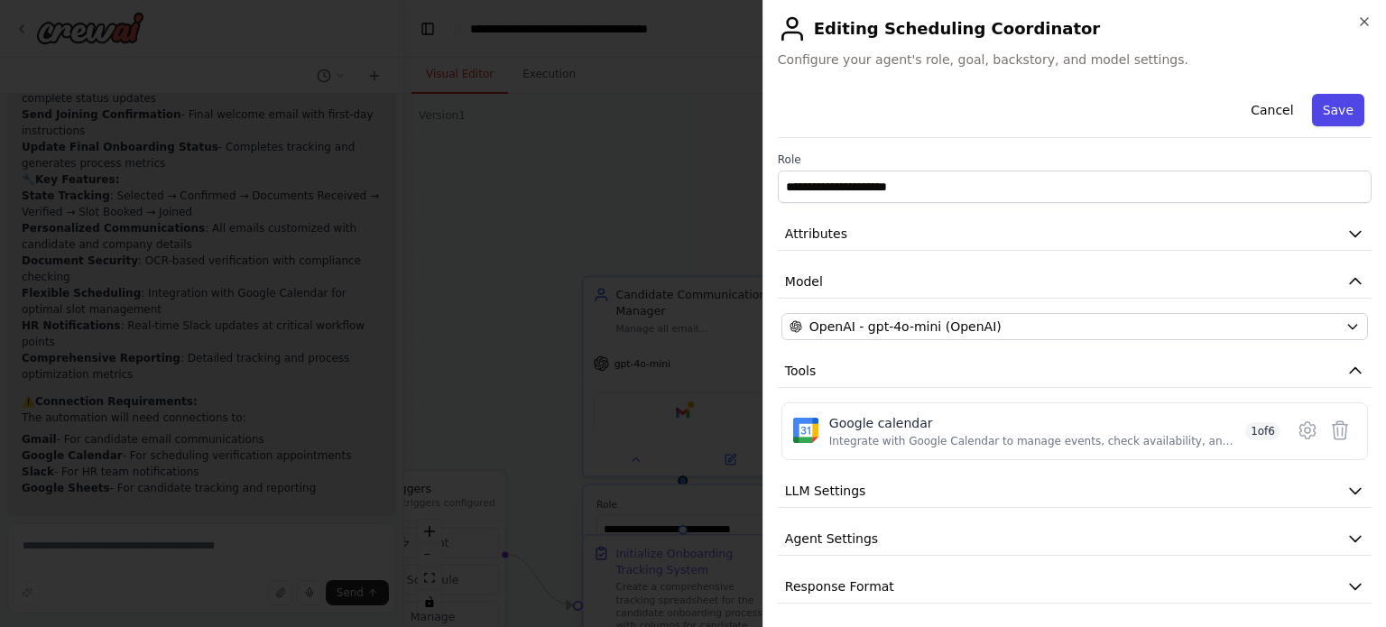
click at [1317, 104] on button "Save" at bounding box center [1338, 110] width 52 height 32
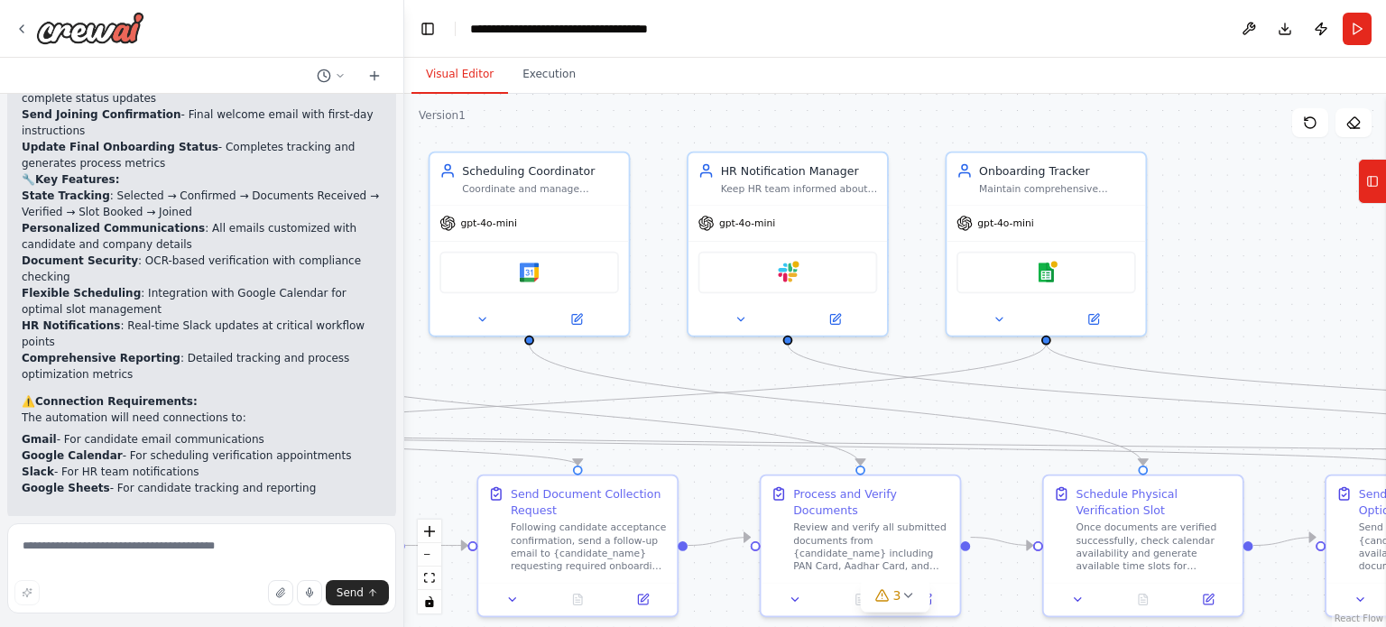
drag, startPoint x: 1180, startPoint y: 186, endPoint x: 511, endPoint y: 126, distance: 672.0
click at [511, 126] on div ".deletable-edge-delete-btn { width: 20px; height: 20px; border: 0px solid #ffff…" at bounding box center [895, 360] width 982 height 533
click at [835, 311] on icon at bounding box center [836, 316] width 10 height 10
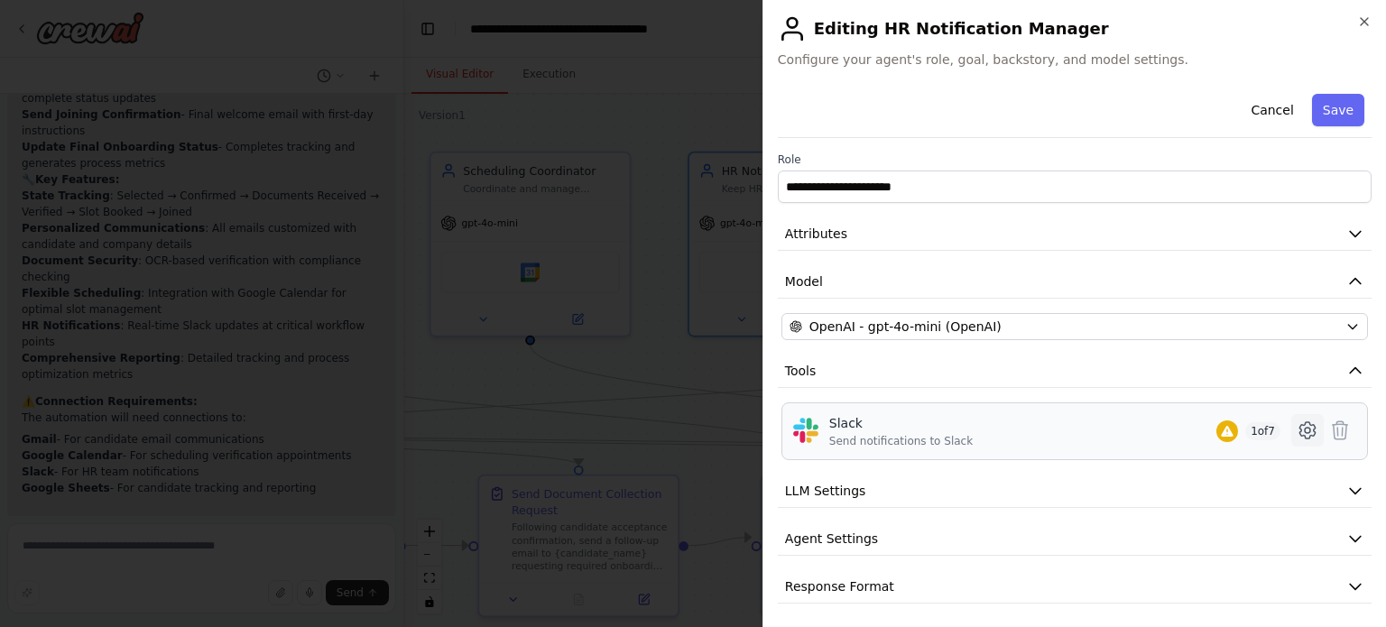
click at [1298, 427] on icon at bounding box center [1307, 431] width 22 height 22
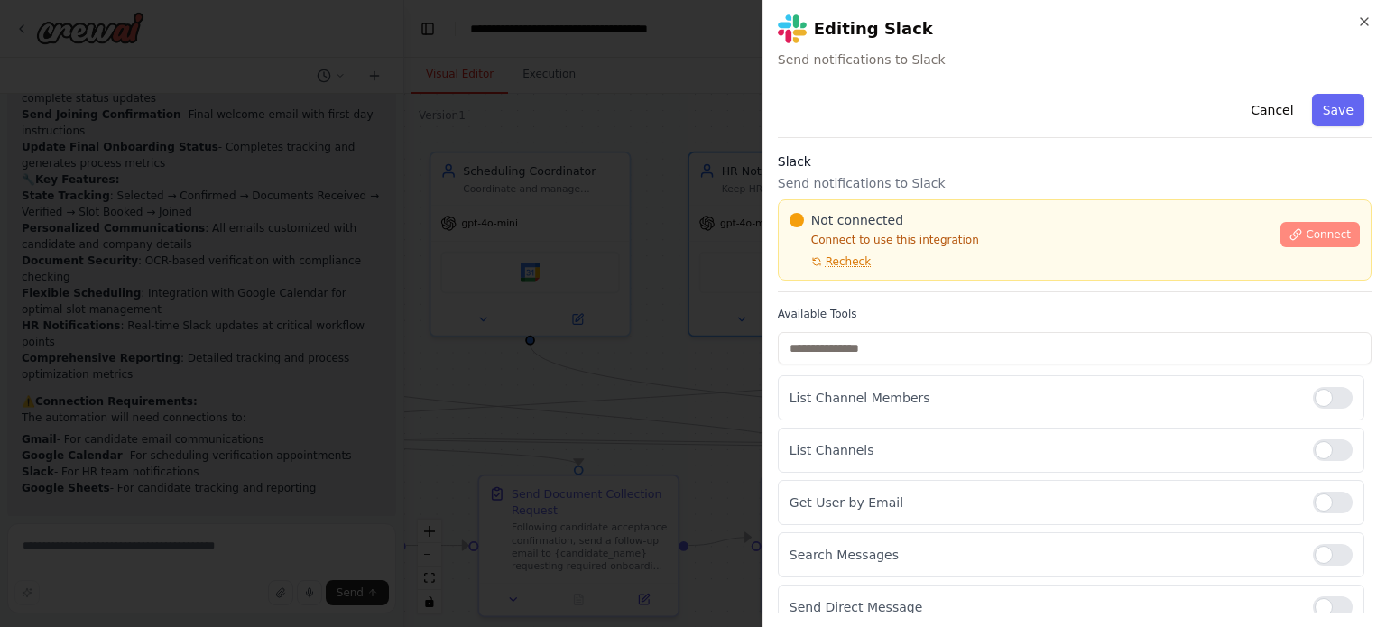
click at [1295, 226] on div "Connect" at bounding box center [1319, 229] width 79 height 36
click at [1295, 226] on button "Connect" at bounding box center [1319, 234] width 79 height 25
click at [1280, 234] on button "Connect" at bounding box center [1319, 234] width 79 height 25
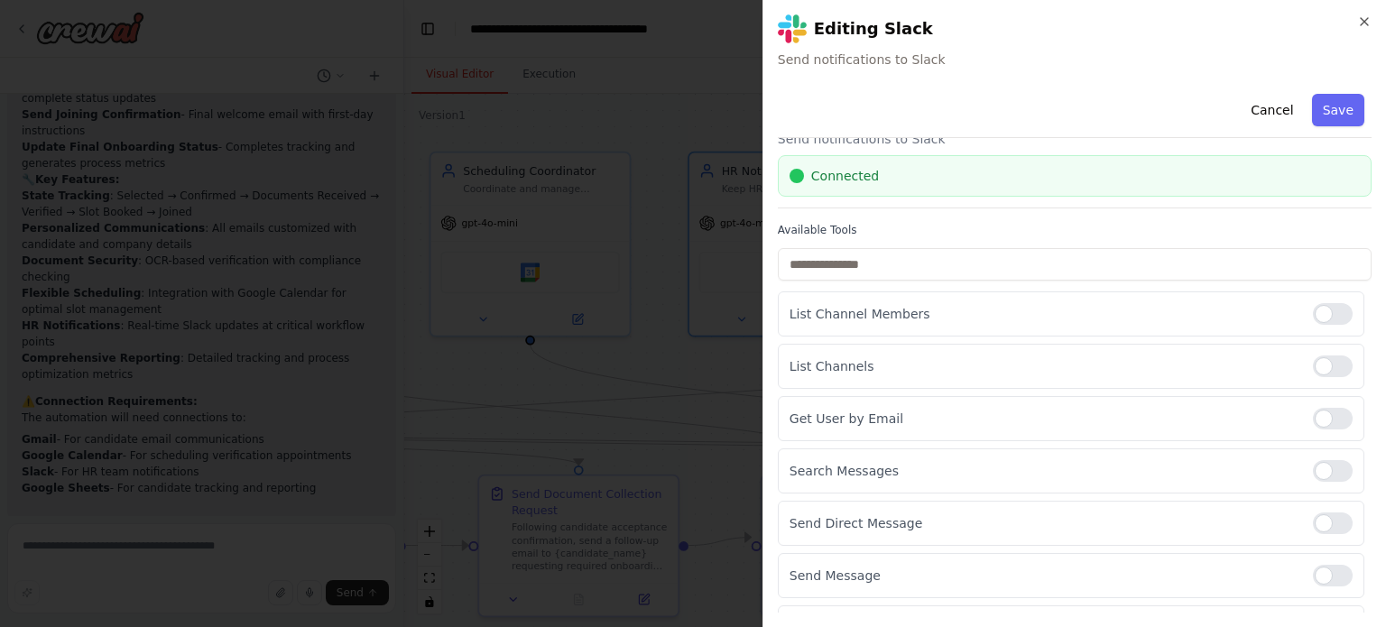
scroll to position [35, 0]
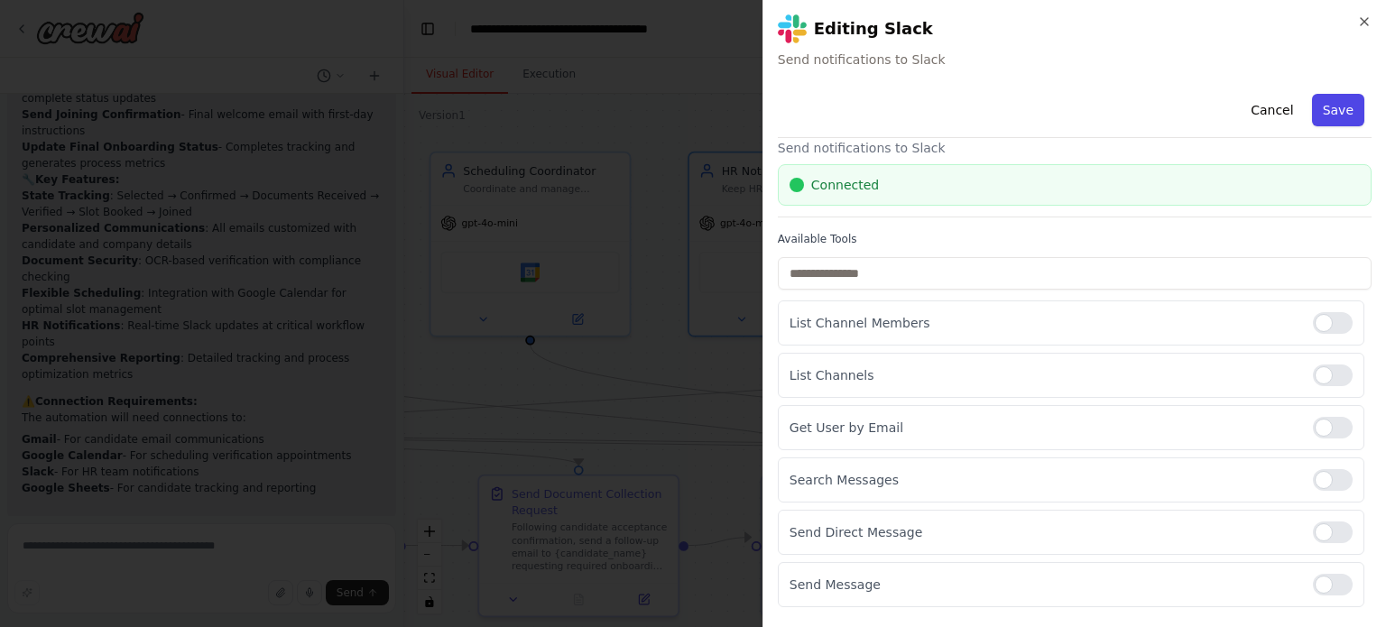
click at [1334, 110] on button "Save" at bounding box center [1338, 110] width 52 height 32
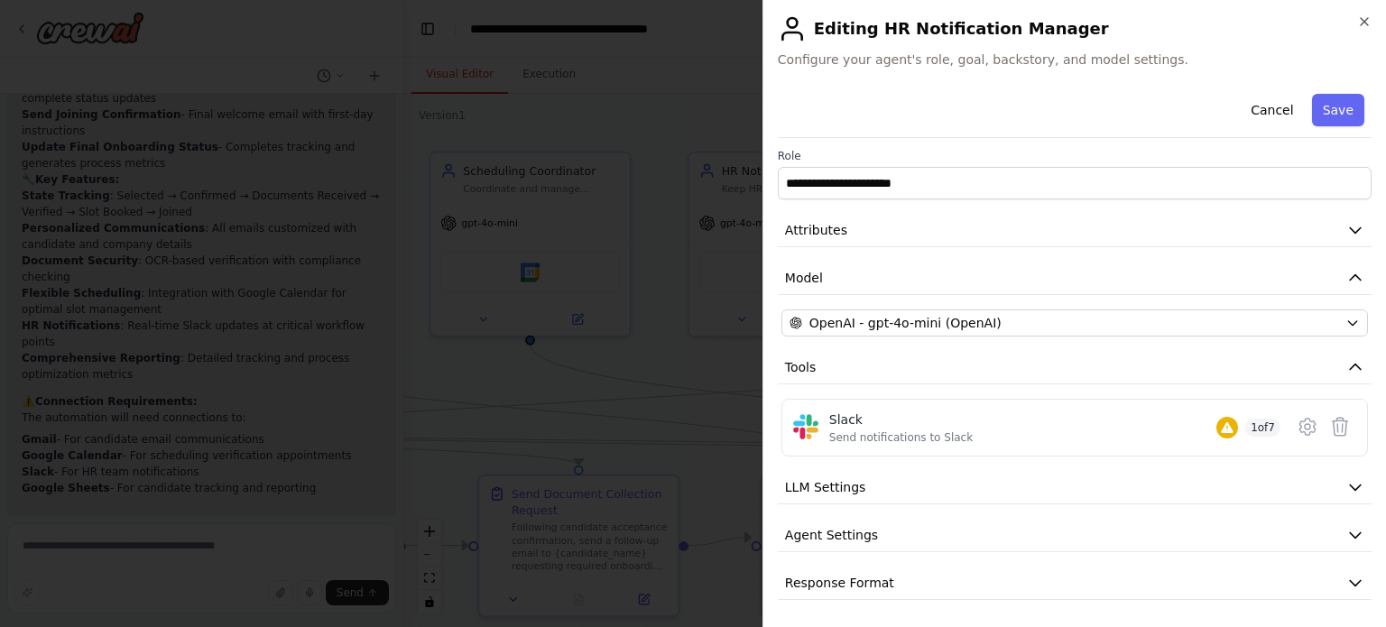
click at [1334, 110] on button "Save" at bounding box center [1338, 110] width 52 height 32
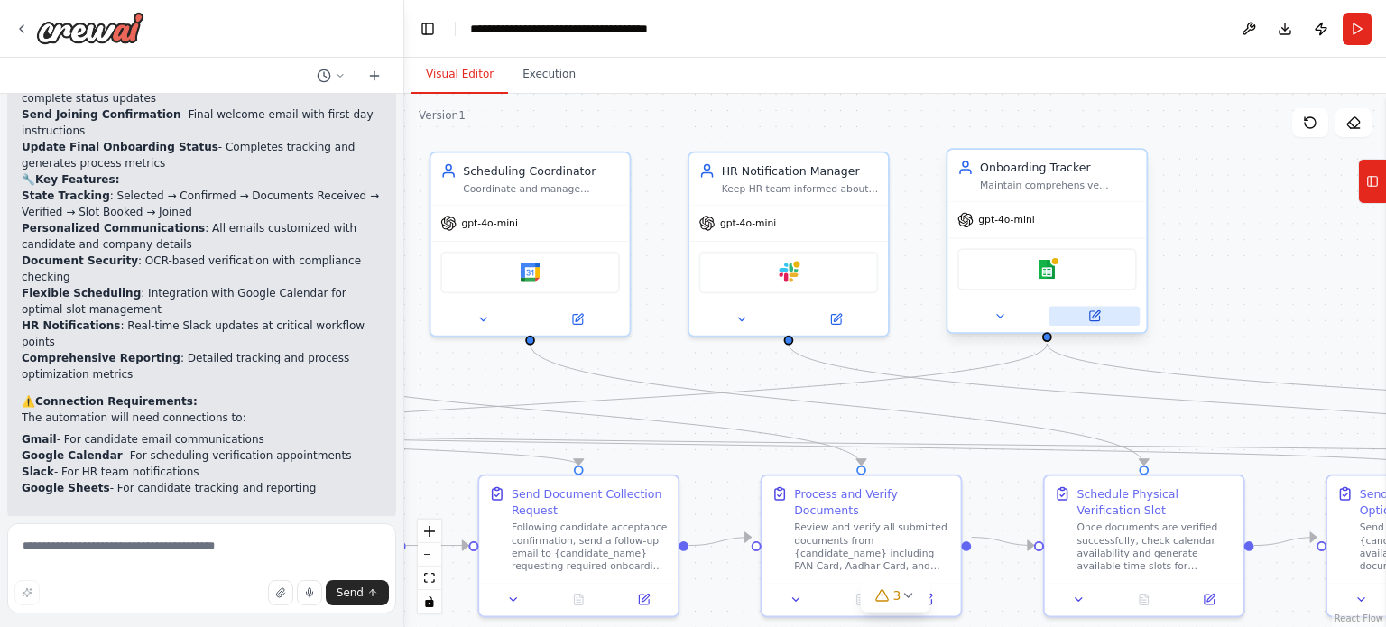
click at [1100, 320] on icon at bounding box center [1094, 315] width 13 height 13
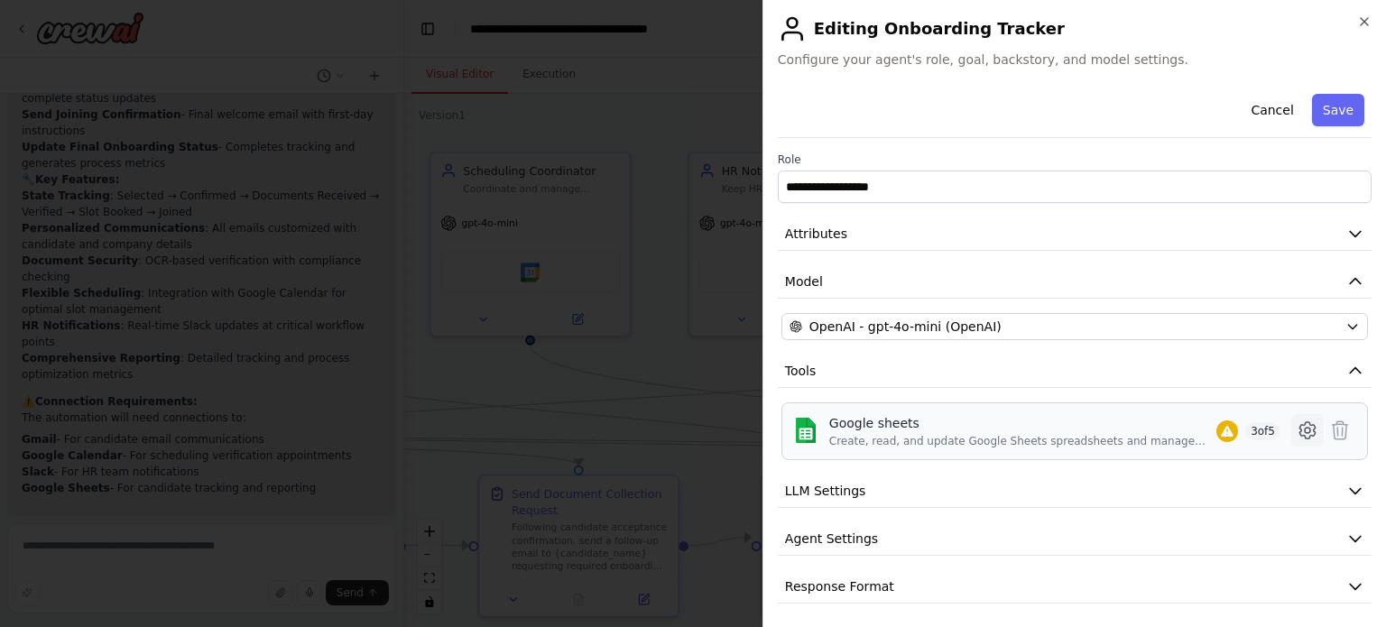
click at [1305, 428] on icon at bounding box center [1307, 430] width 5 height 5
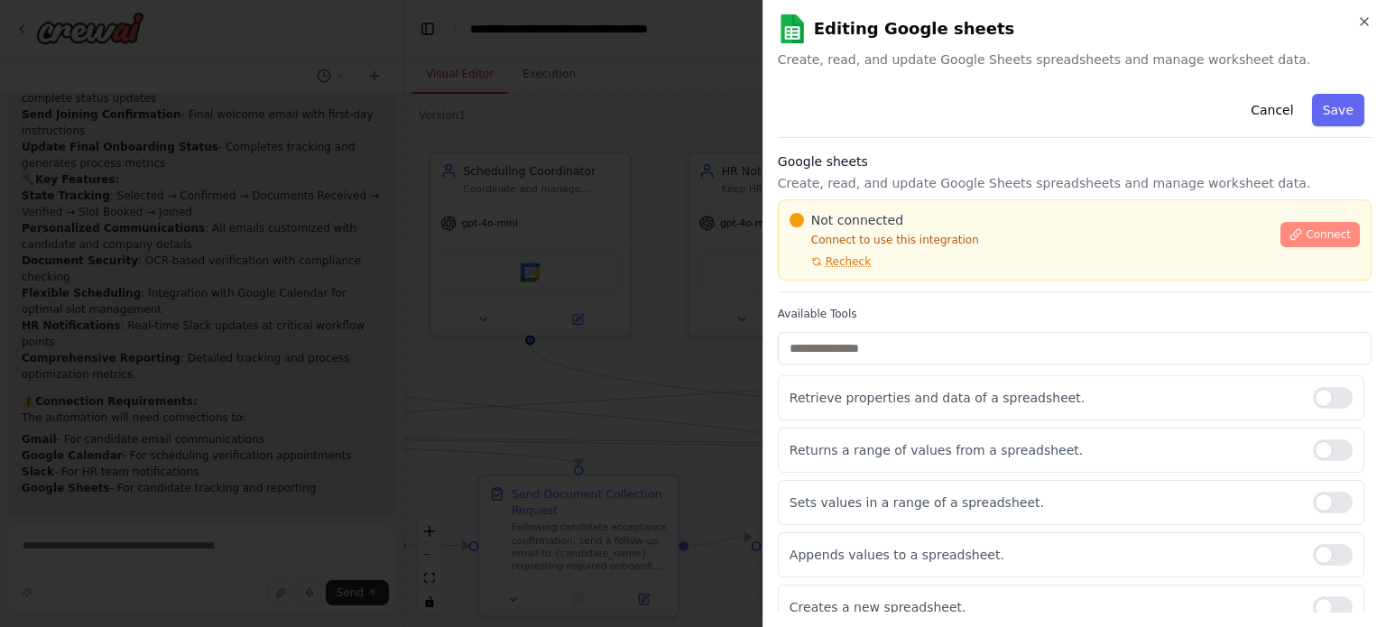
click at [1307, 228] on span "Connect" at bounding box center [1327, 234] width 45 height 14
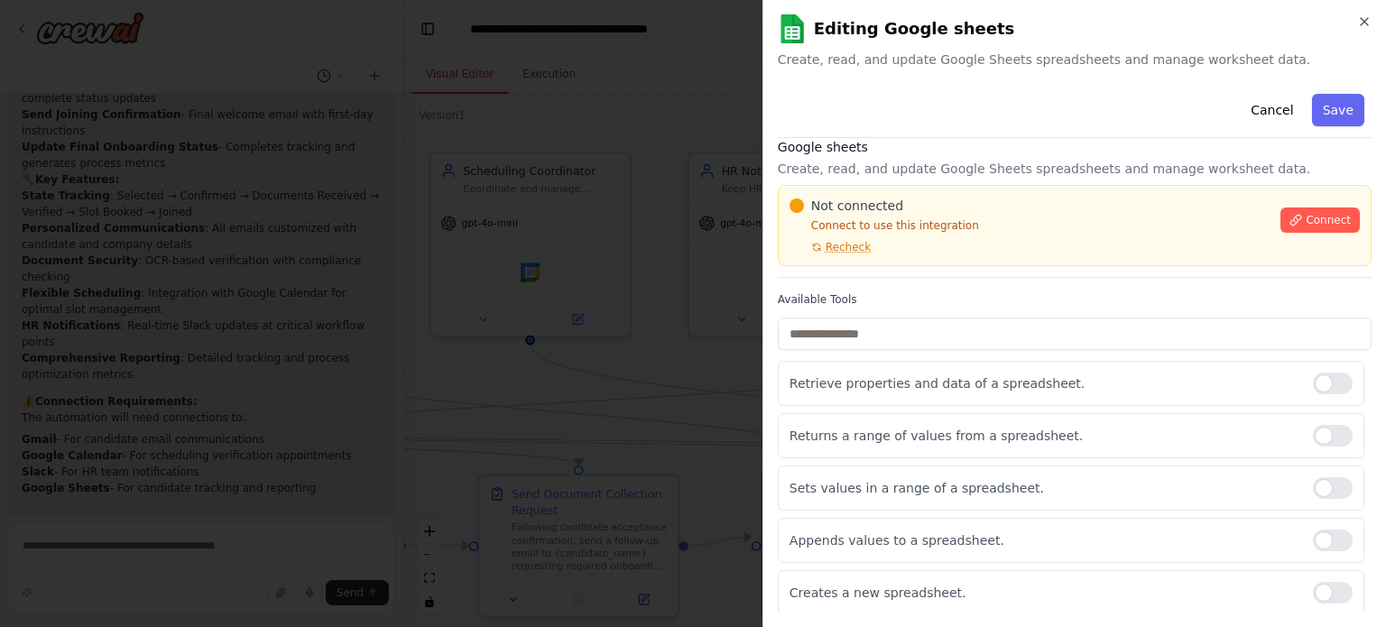
scroll to position [0, 0]
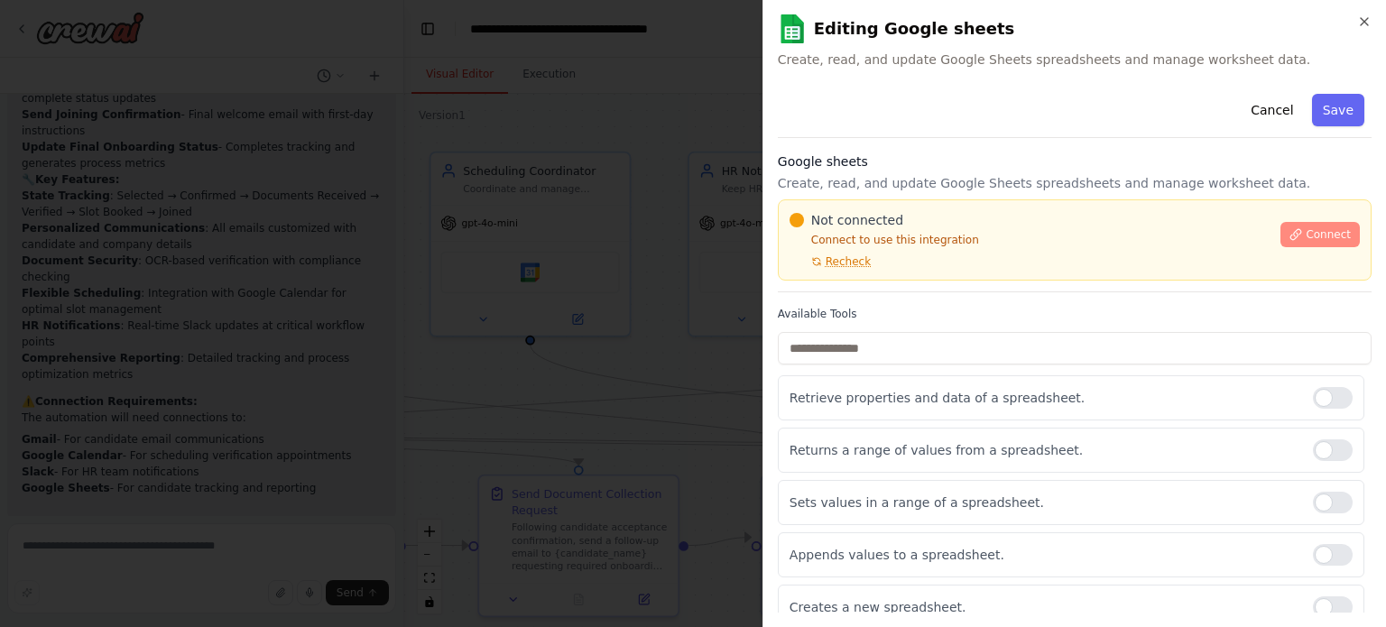
click at [1295, 228] on button "Connect" at bounding box center [1319, 234] width 79 height 25
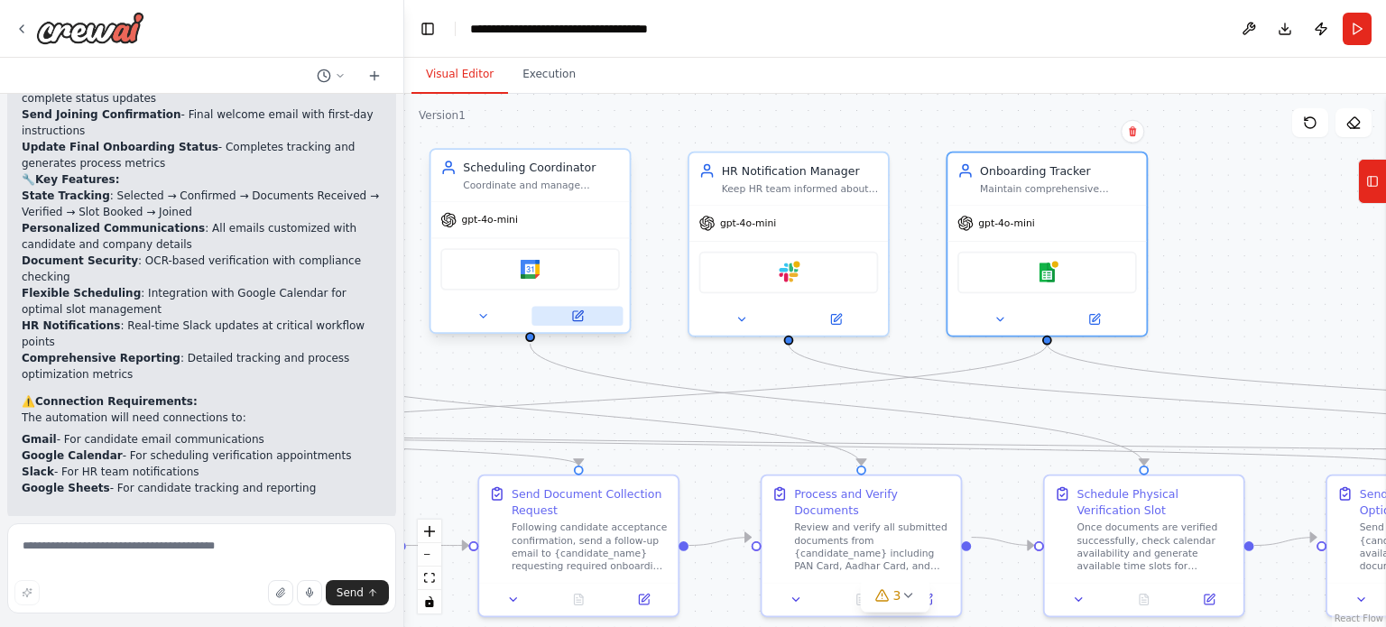
click at [585, 324] on button at bounding box center [576, 316] width 91 height 19
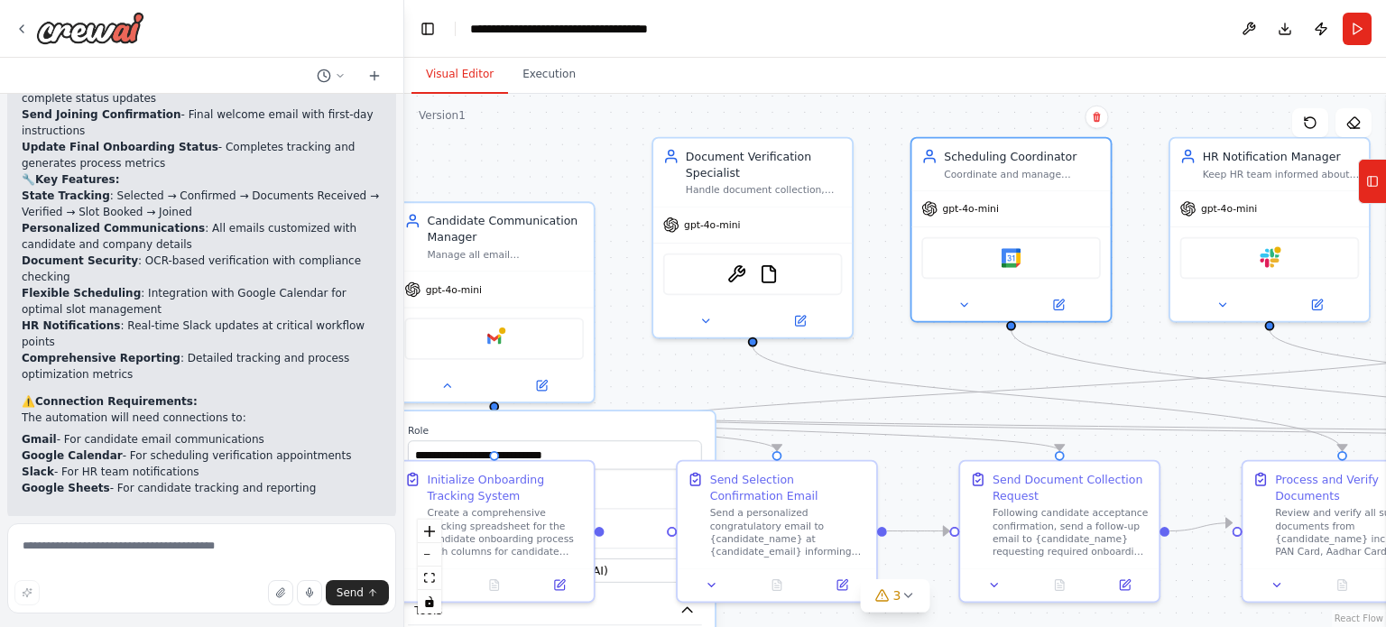
drag, startPoint x: 696, startPoint y: 358, endPoint x: 1186, endPoint y: 342, distance: 491.0
click at [1186, 342] on div ".deletable-edge-delete-btn { width: 20px; height: 20px; border: 0px solid #ffff…" at bounding box center [895, 360] width 982 height 533
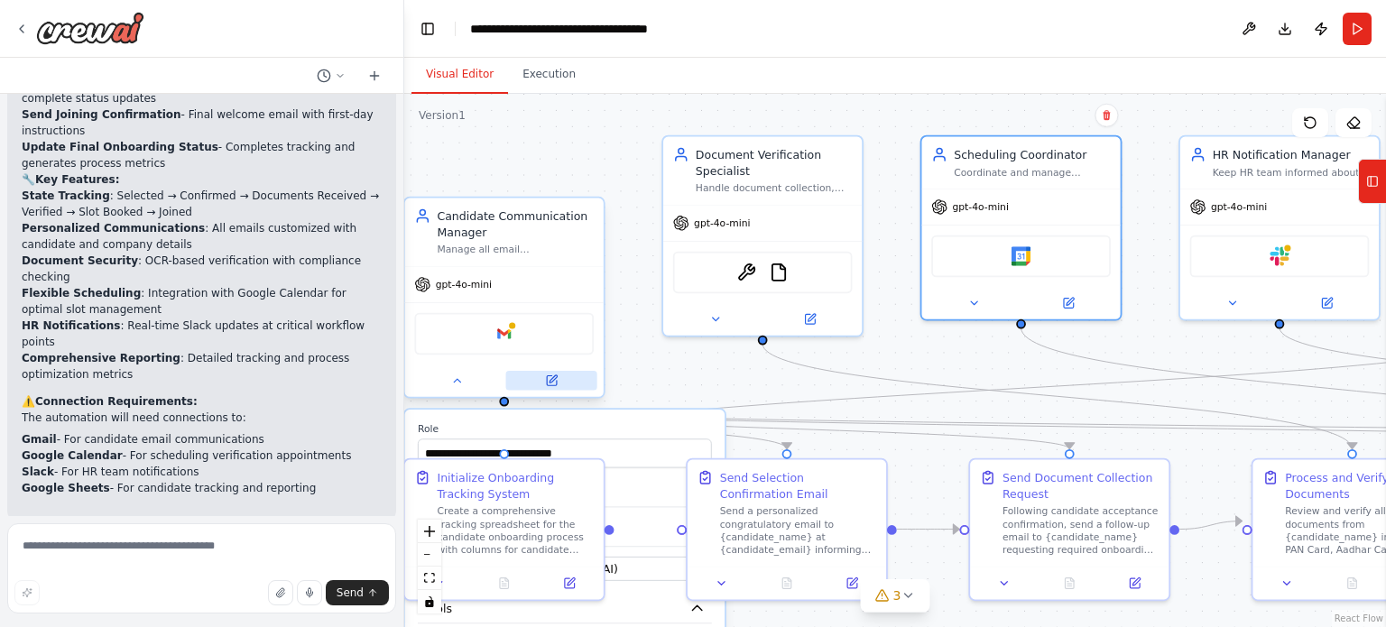
click at [568, 387] on button at bounding box center [551, 380] width 91 height 19
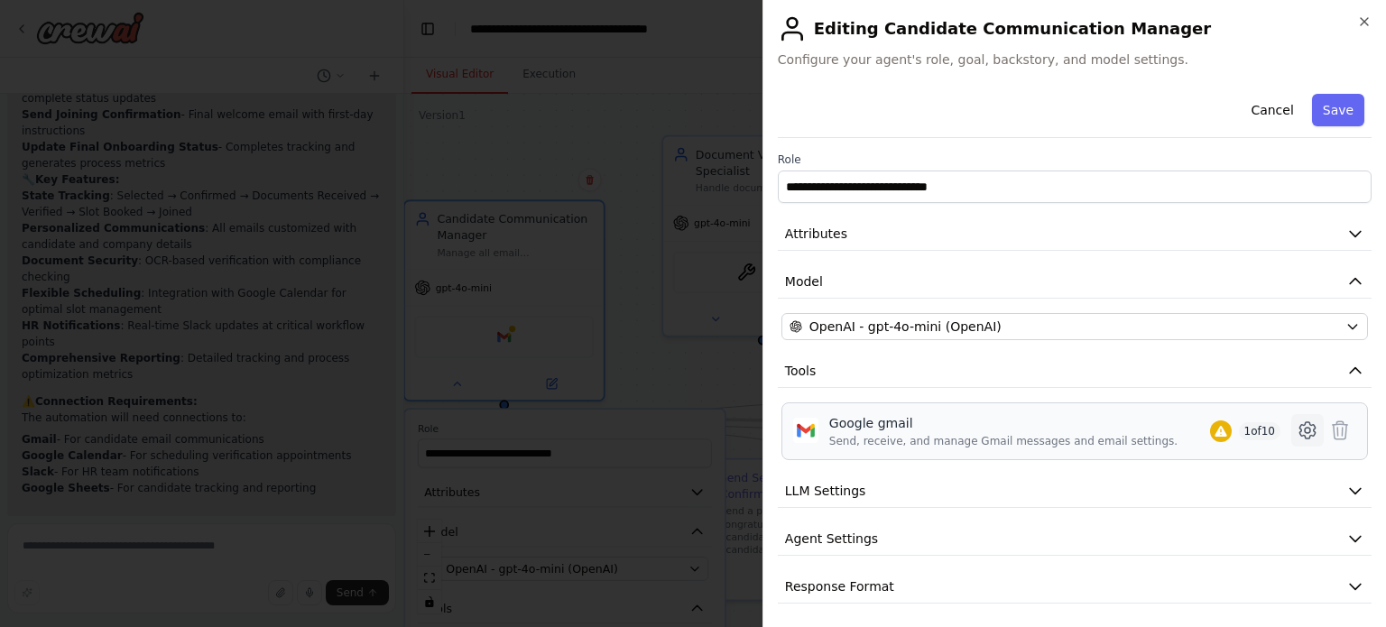
click at [1296, 424] on icon at bounding box center [1307, 431] width 22 height 22
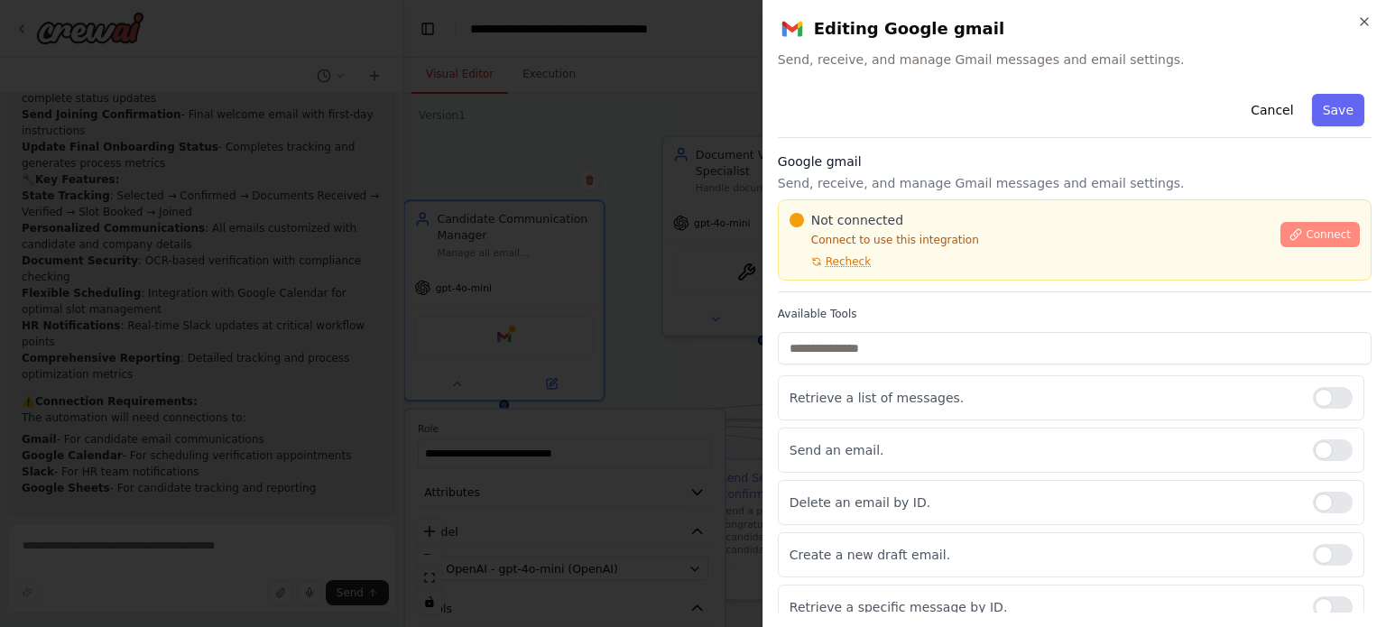
click at [1308, 227] on span "Connect" at bounding box center [1327, 234] width 45 height 14
click at [1322, 233] on span "Connect" at bounding box center [1327, 234] width 45 height 14
click at [1305, 235] on span "Connect" at bounding box center [1327, 234] width 45 height 14
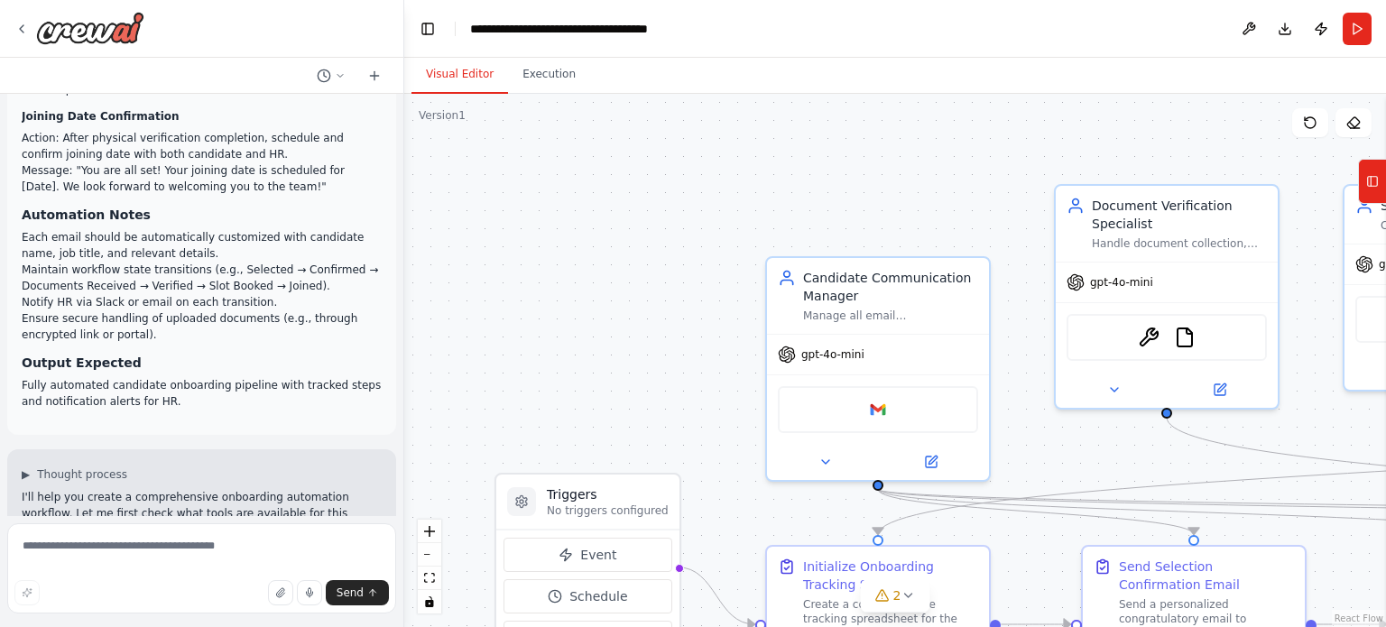
scroll to position [895, 0]
click at [167, 377] on li "Fully automated candidate onboarding pipeline with tracked steps and notificati…" at bounding box center [202, 393] width 360 height 32
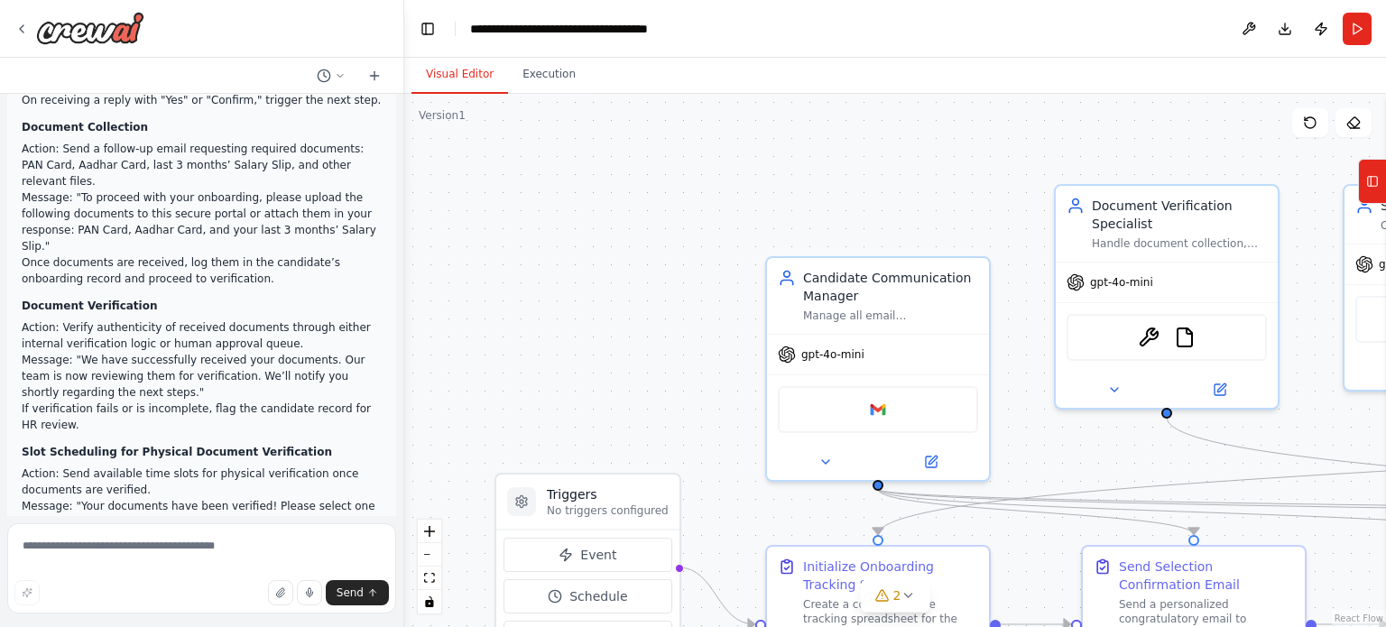
scroll to position [0, 0]
